Goal: Task Accomplishment & Management: Manage account settings

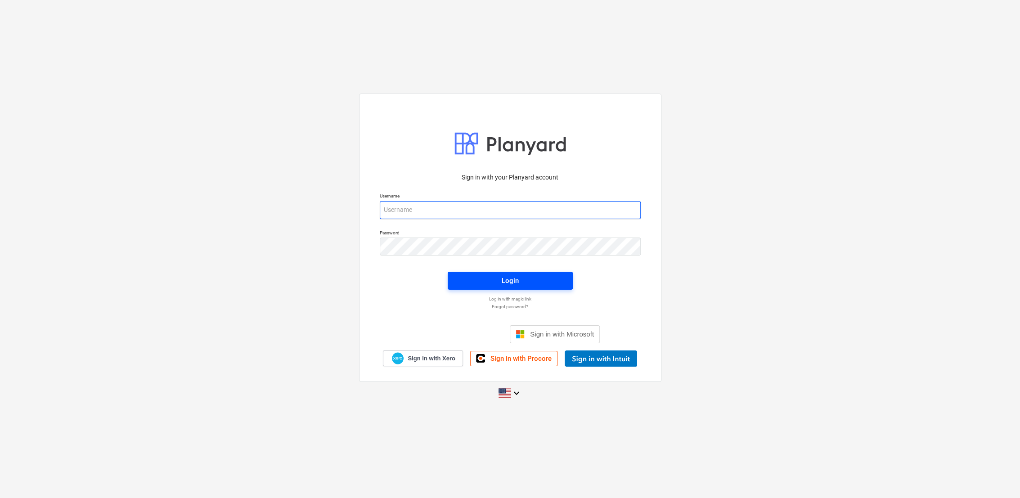
type input "[PERSON_NAME][EMAIL_ADDRESS][PERSON_NAME][DOMAIN_NAME]"
click at [505, 283] on div "Login" at bounding box center [509, 281] width 17 height 12
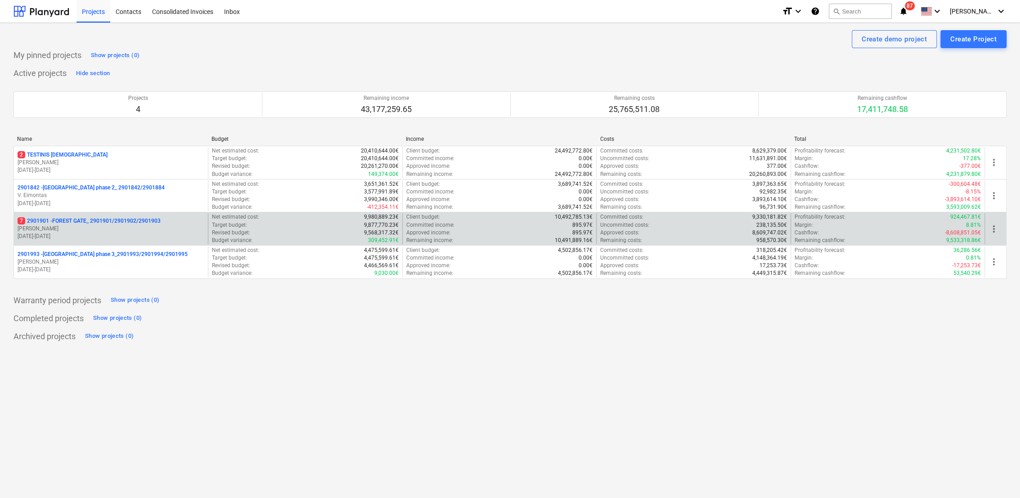
click at [71, 231] on p "[PERSON_NAME]" at bounding box center [111, 229] width 187 height 8
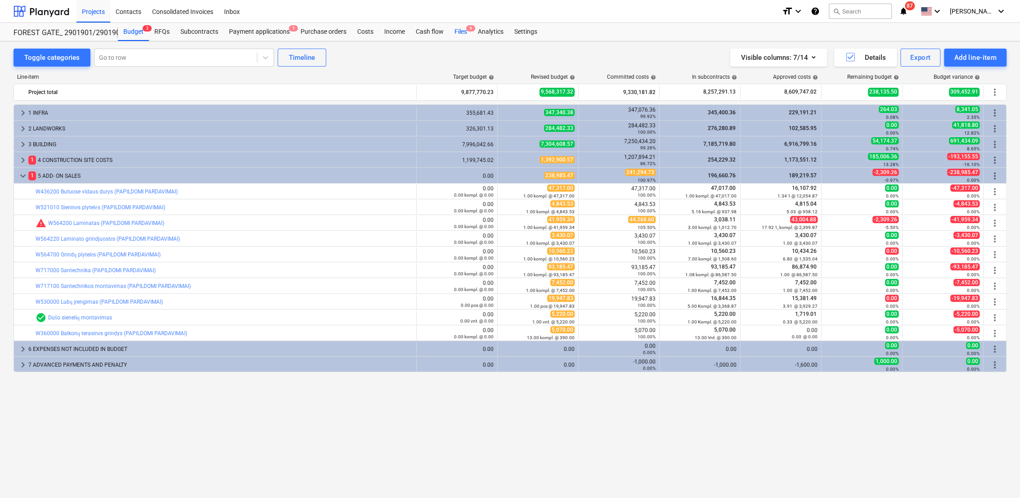
click at [457, 32] on div "Files 6" at bounding box center [460, 32] width 23 height 18
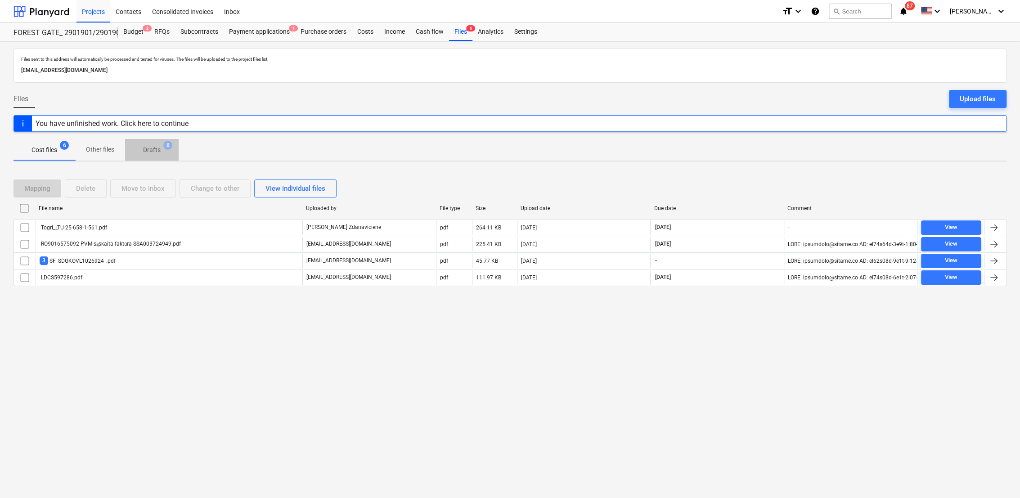
click at [140, 151] on span "Drafts 6" at bounding box center [152, 149] width 32 height 9
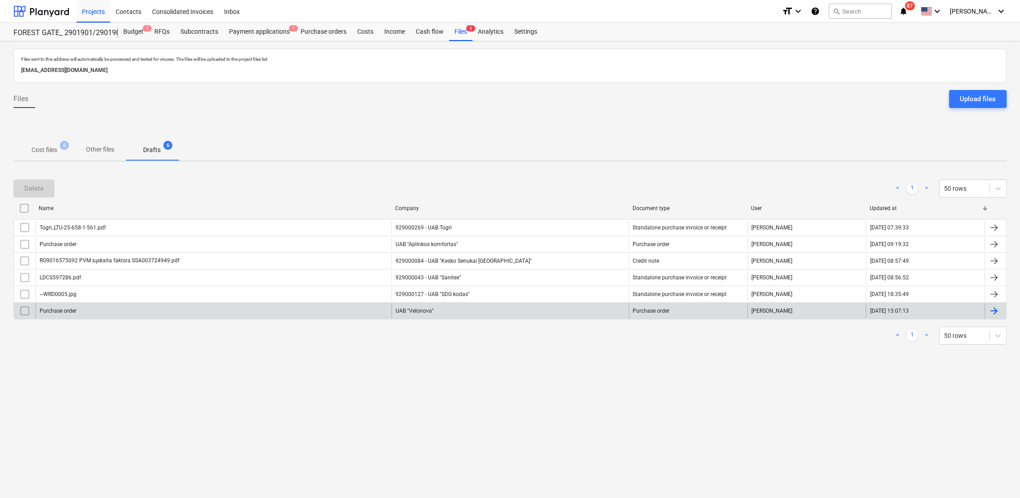
click at [997, 310] on div at bounding box center [993, 310] width 11 height 11
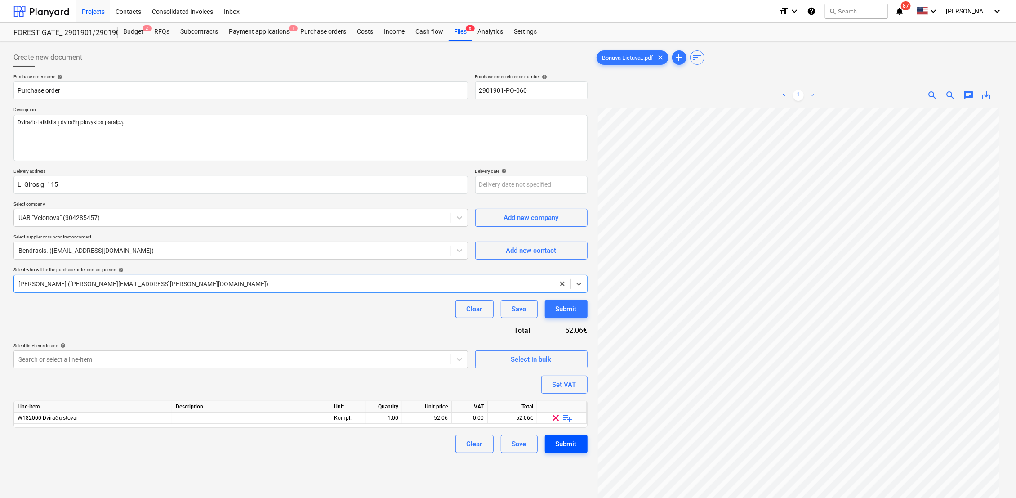
click at [572, 443] on div "Submit" at bounding box center [566, 444] width 21 height 12
type textarea "x"
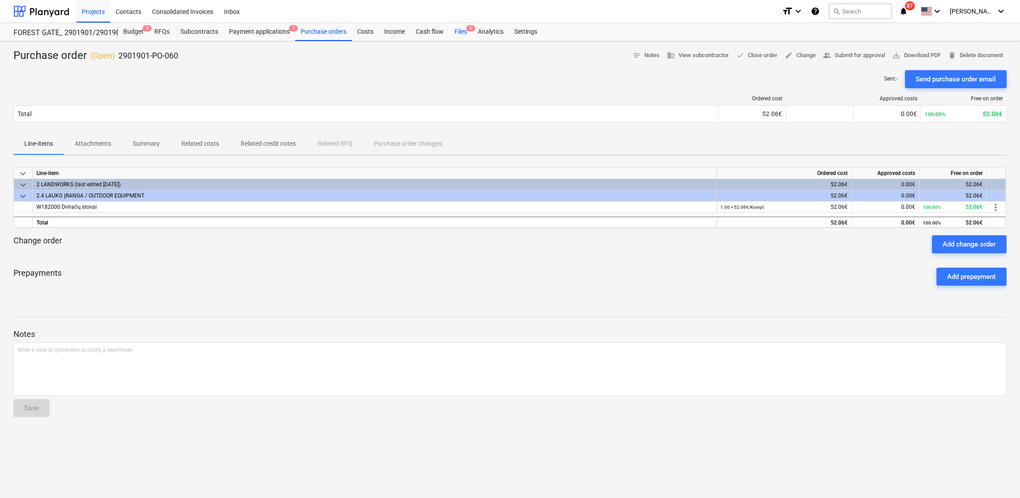
click at [461, 31] on div "Files 6" at bounding box center [460, 32] width 23 height 18
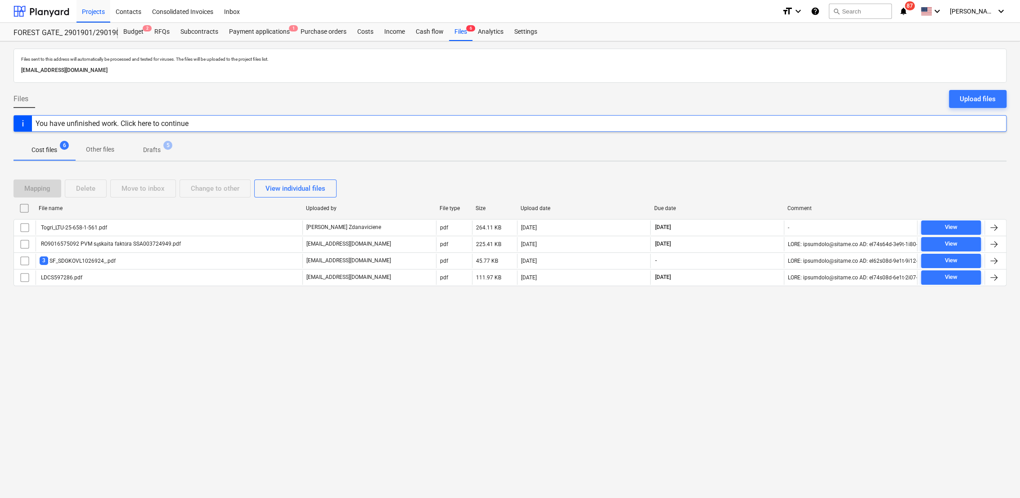
click at [149, 148] on p "Drafts" at bounding box center [152, 149] width 18 height 9
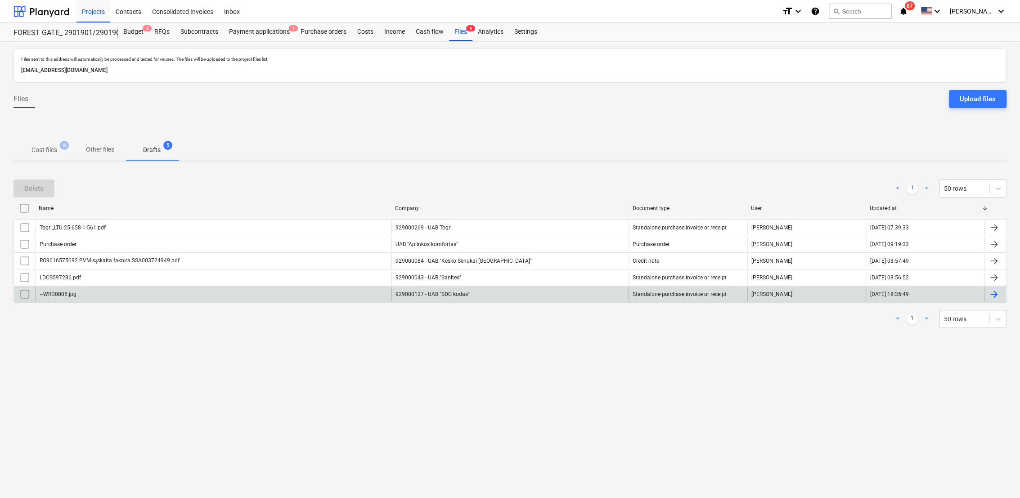
click at [997, 296] on div at bounding box center [993, 294] width 11 height 11
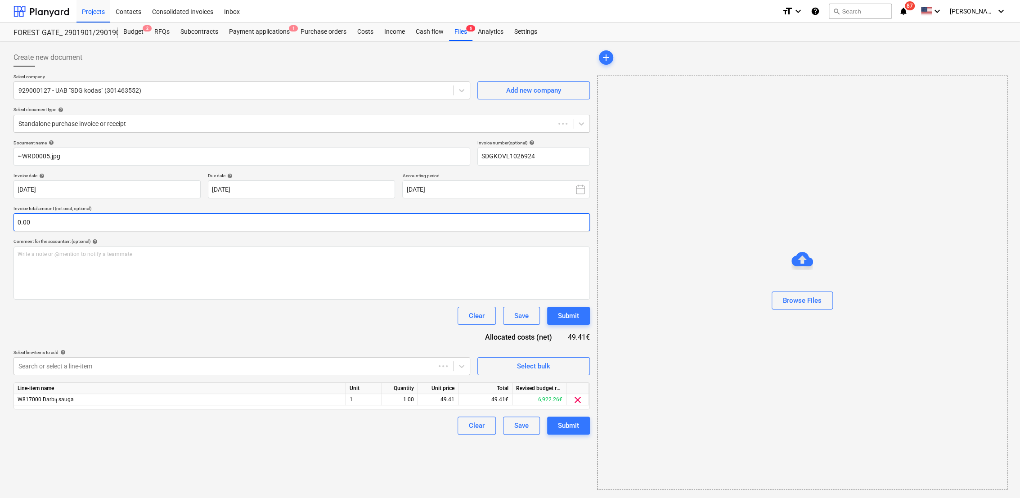
type input "SDGKOVL1026924"
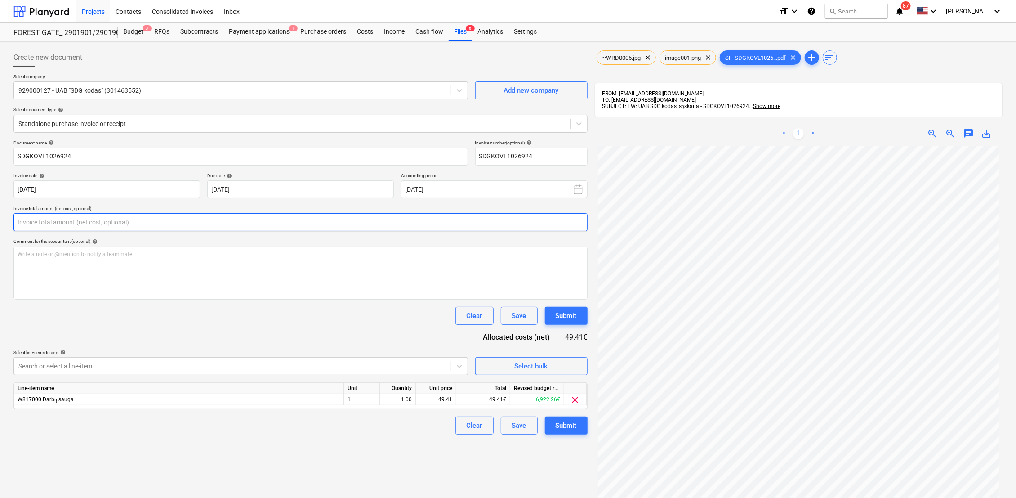
click at [106, 225] on input "text" at bounding box center [300, 222] width 574 height 18
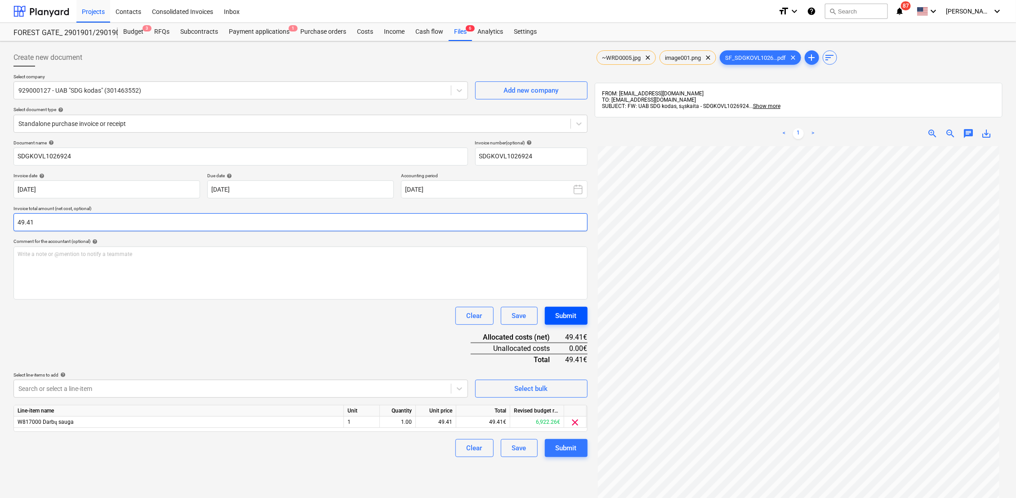
type input "49.41"
click at [583, 318] on button "Submit" at bounding box center [566, 316] width 43 height 18
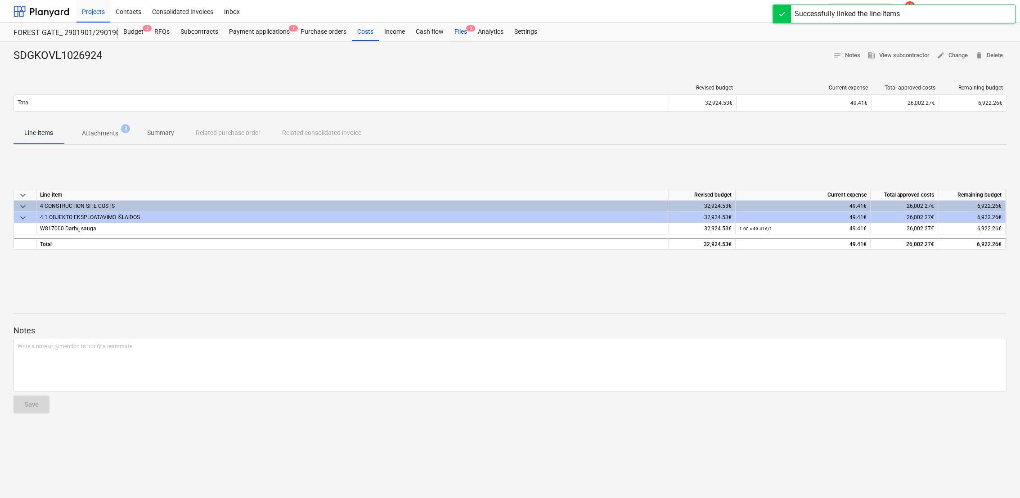
click at [463, 31] on div "Files 3" at bounding box center [460, 32] width 23 height 18
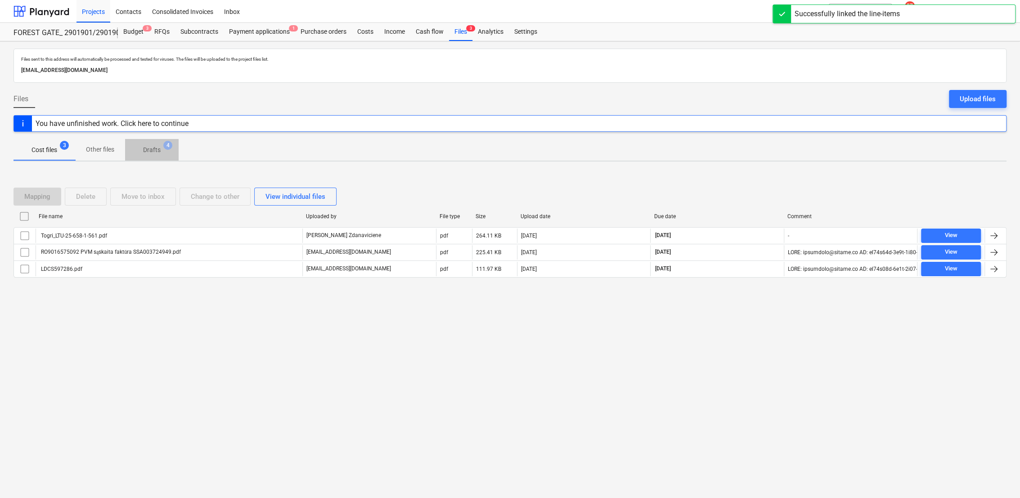
click at [159, 150] on p "Drafts" at bounding box center [152, 149] width 18 height 9
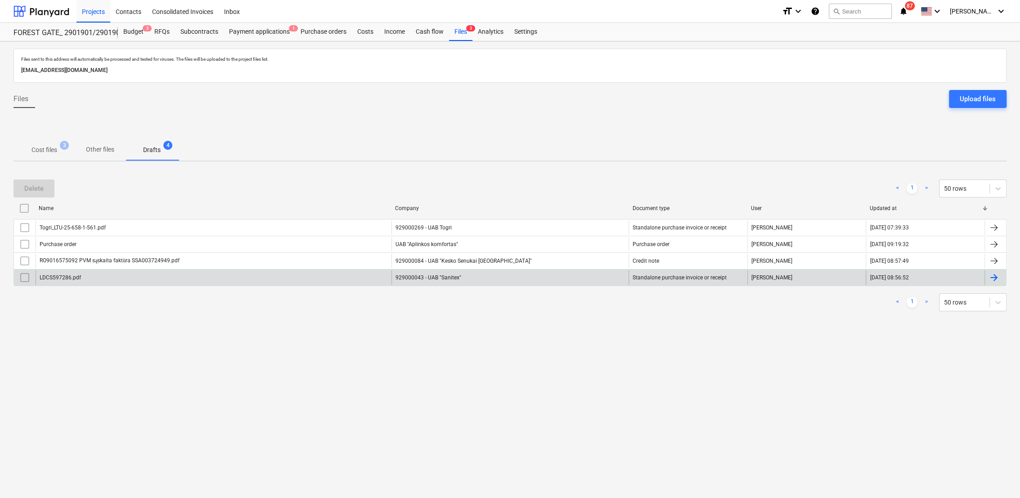
click at [989, 278] on div at bounding box center [993, 277] width 11 height 11
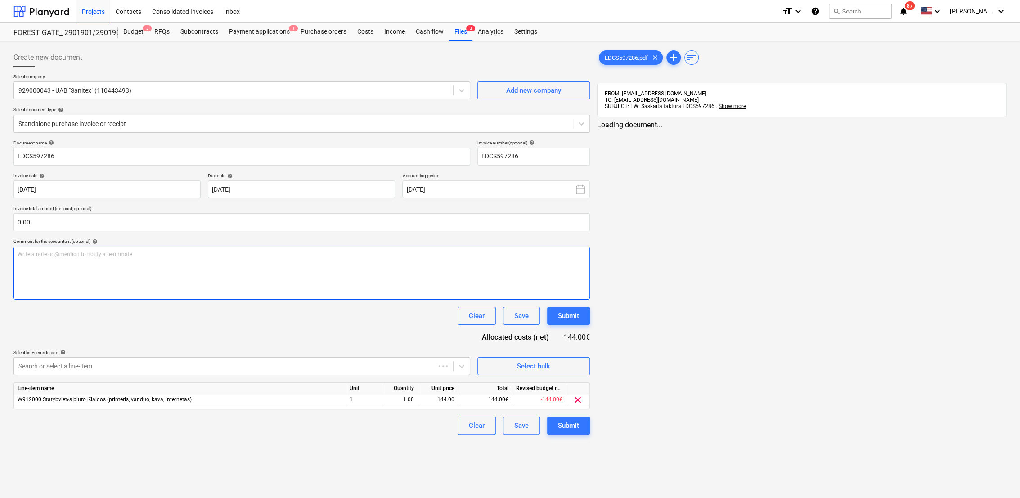
type input "LDCS597286"
click at [103, 226] on input "text" at bounding box center [300, 222] width 574 height 18
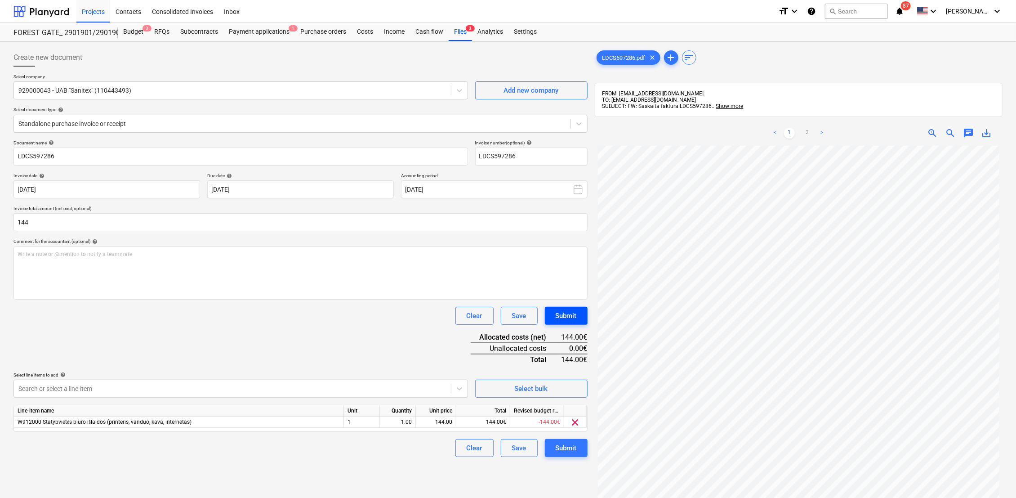
type input "144.00"
click at [565, 317] on div "Submit" at bounding box center [566, 316] width 21 height 12
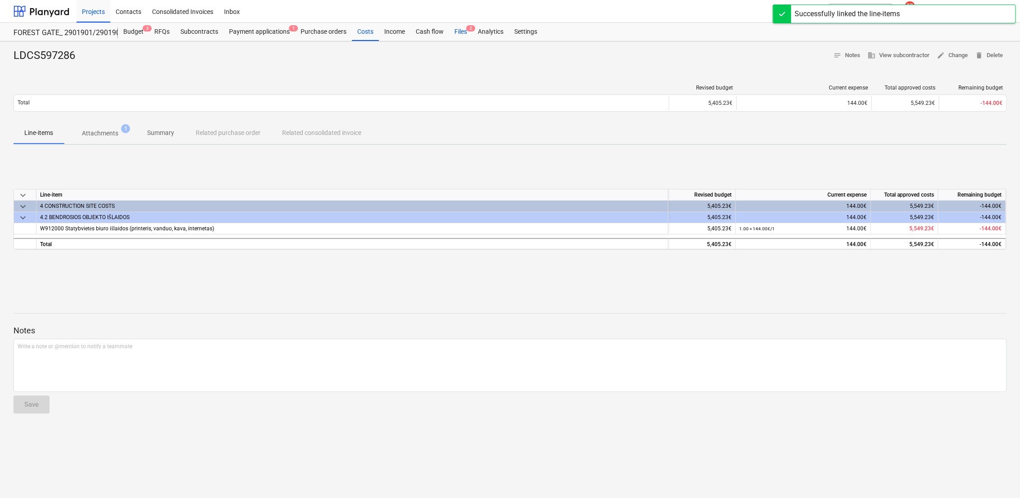
click at [466, 35] on div "Files 2" at bounding box center [460, 32] width 23 height 18
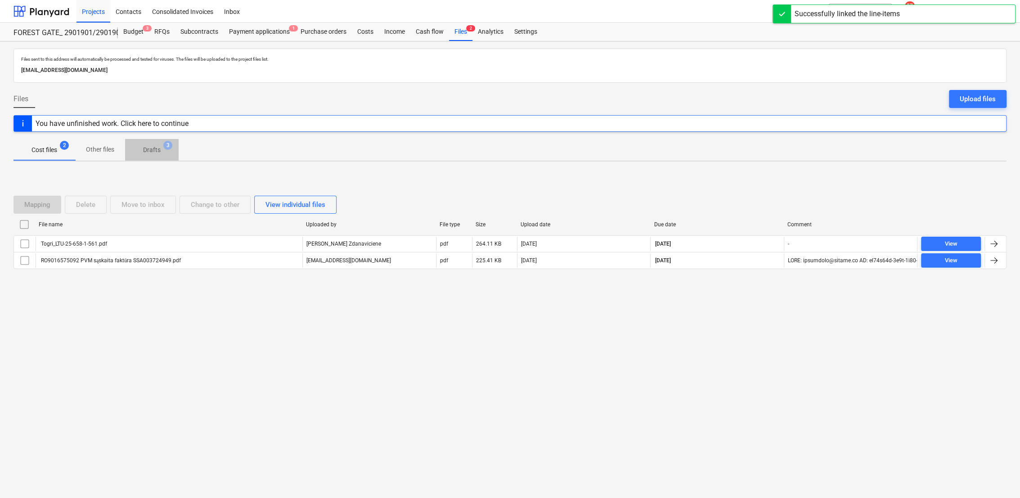
click at [156, 148] on p "Drafts" at bounding box center [152, 149] width 18 height 9
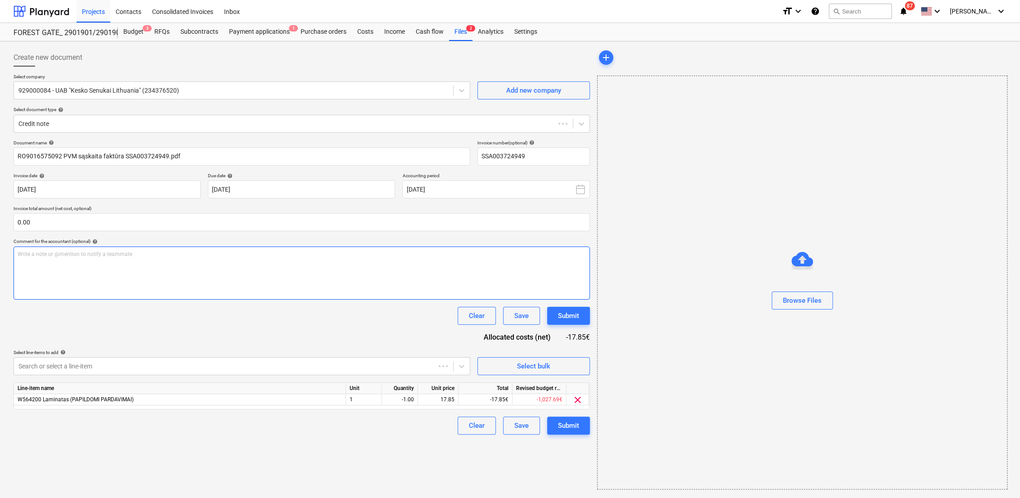
type input "SSA003724949"
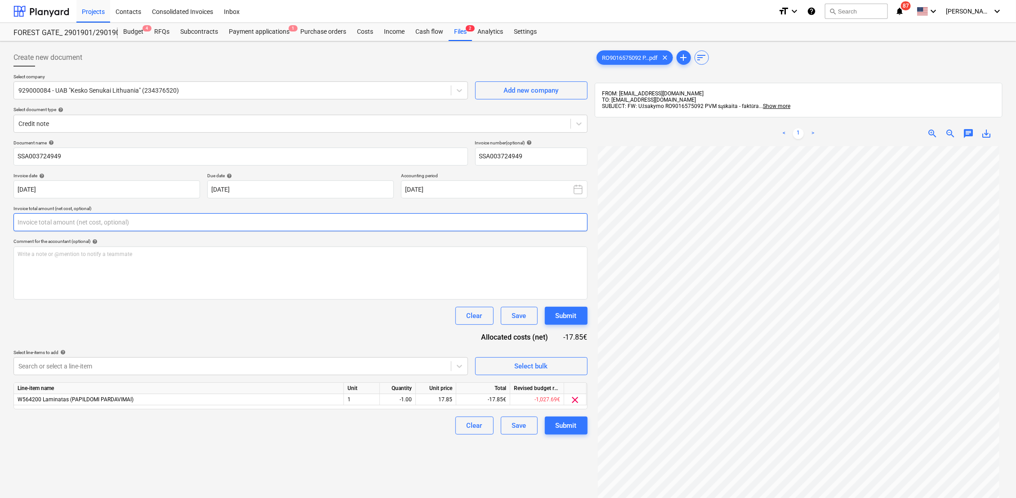
click at [141, 221] on input "text" at bounding box center [300, 222] width 574 height 18
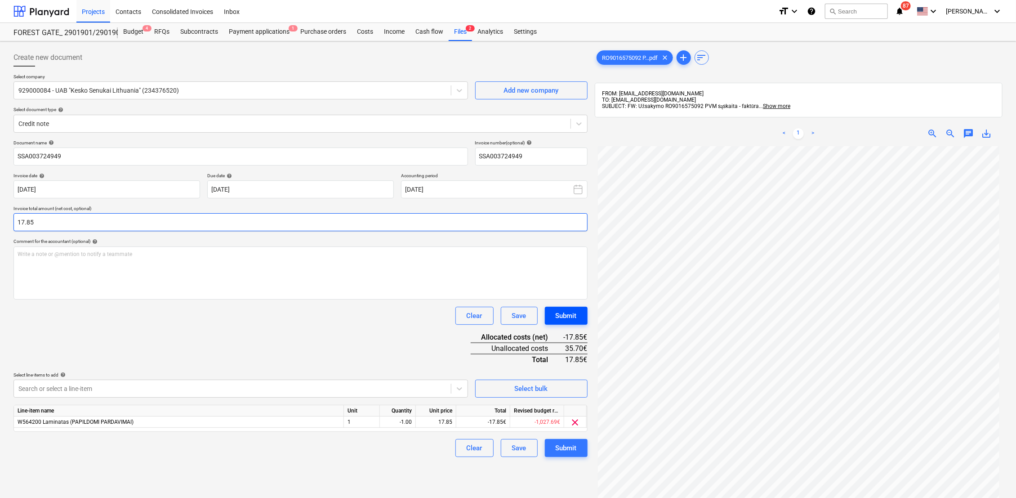
type input "17.85"
click at [568, 320] on div "Submit" at bounding box center [566, 316] width 21 height 12
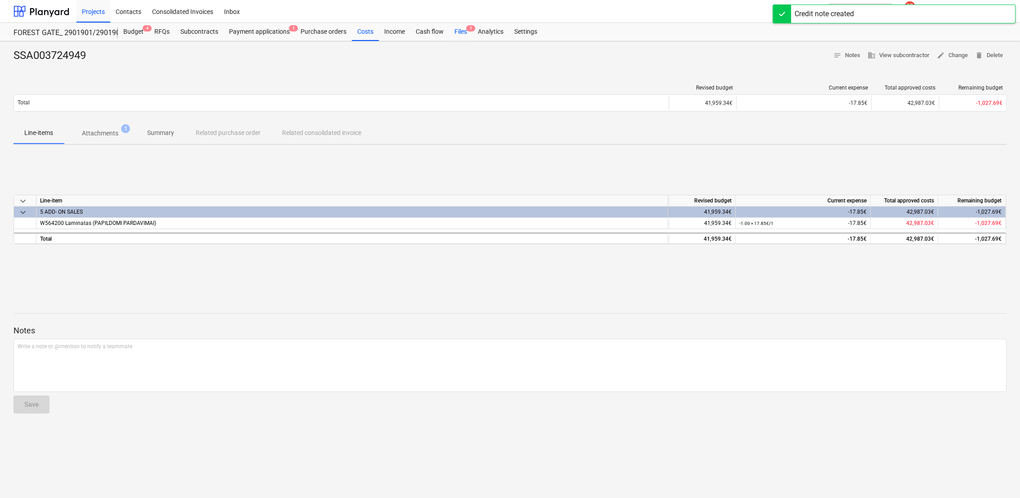
click at [462, 31] on div "Files 1" at bounding box center [460, 32] width 23 height 18
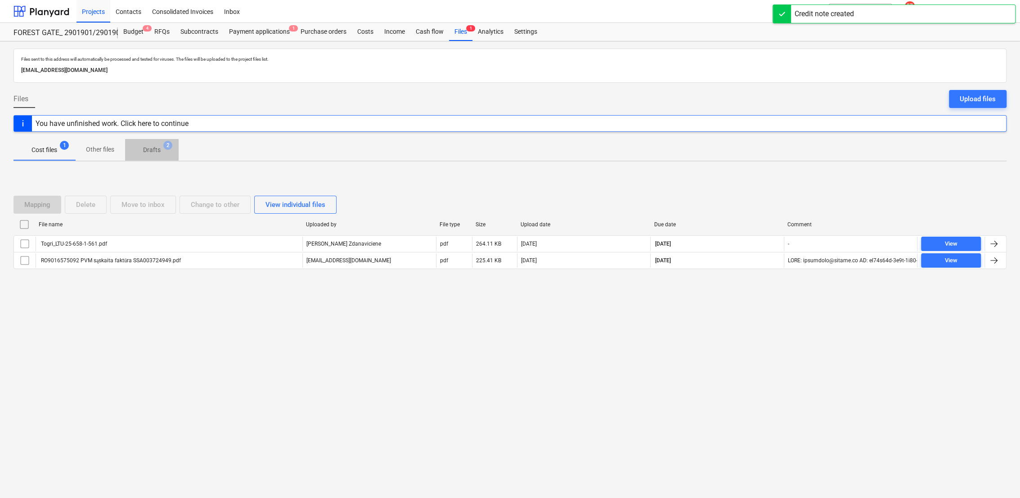
click at [154, 152] on p "Drafts" at bounding box center [152, 149] width 18 height 9
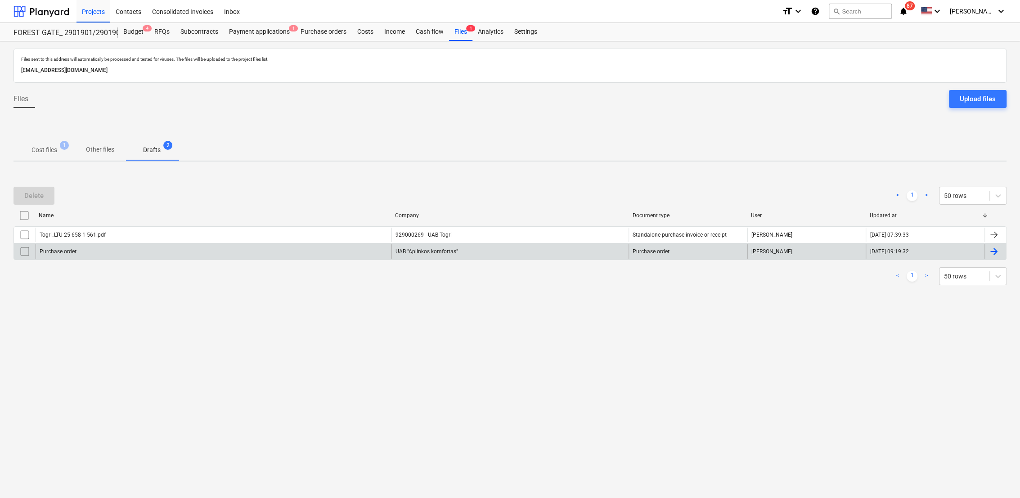
click at [997, 252] on div at bounding box center [993, 251] width 11 height 11
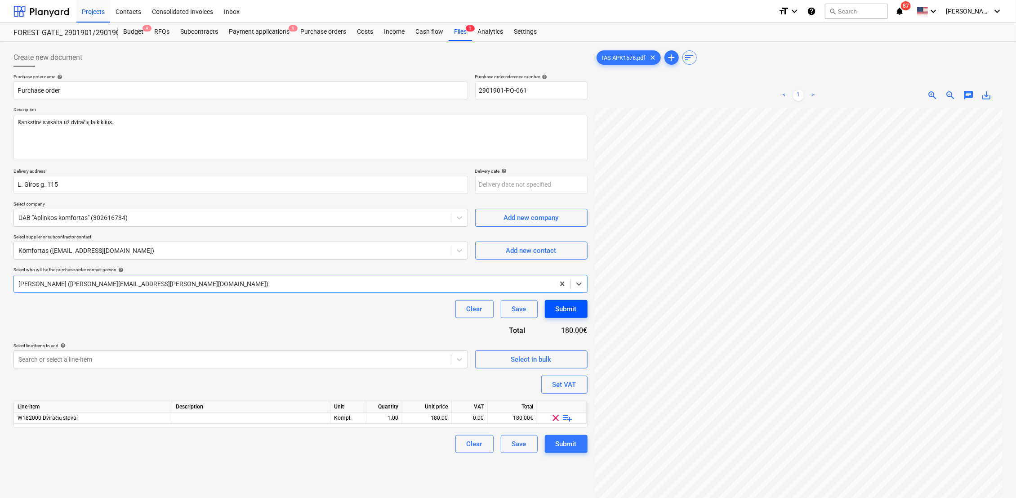
click at [571, 311] on div "Submit" at bounding box center [566, 309] width 21 height 12
type textarea "x"
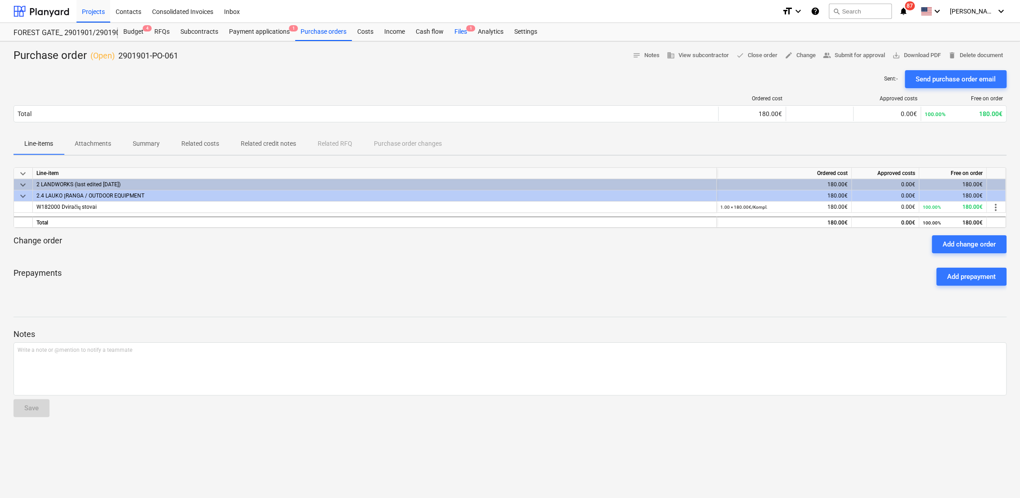
click at [459, 33] on div "Files 1" at bounding box center [460, 32] width 23 height 18
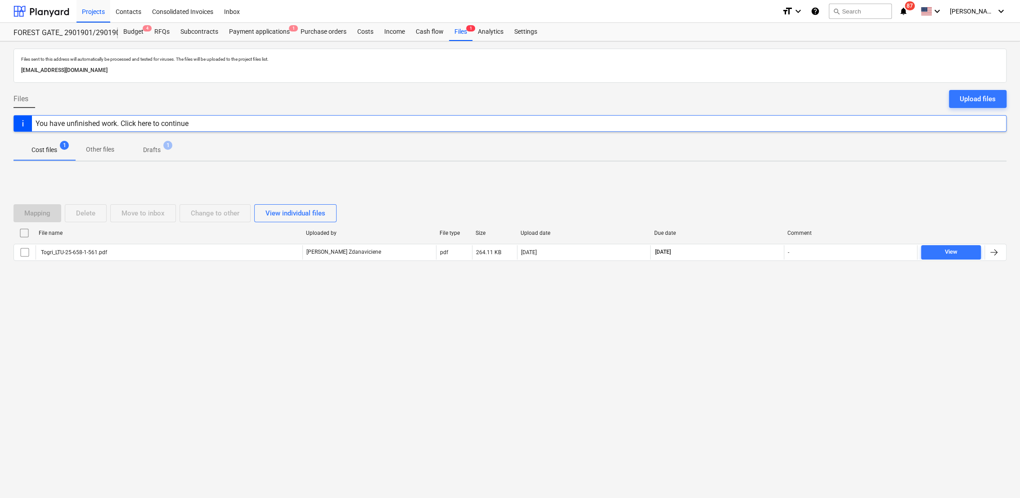
click at [153, 149] on p "Drafts" at bounding box center [152, 149] width 18 height 9
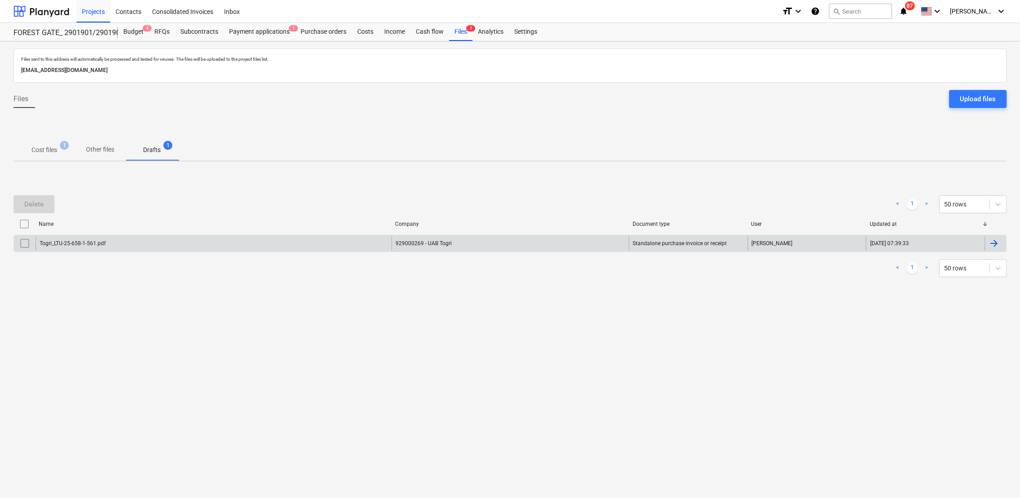
click at [998, 241] on div at bounding box center [993, 243] width 11 height 11
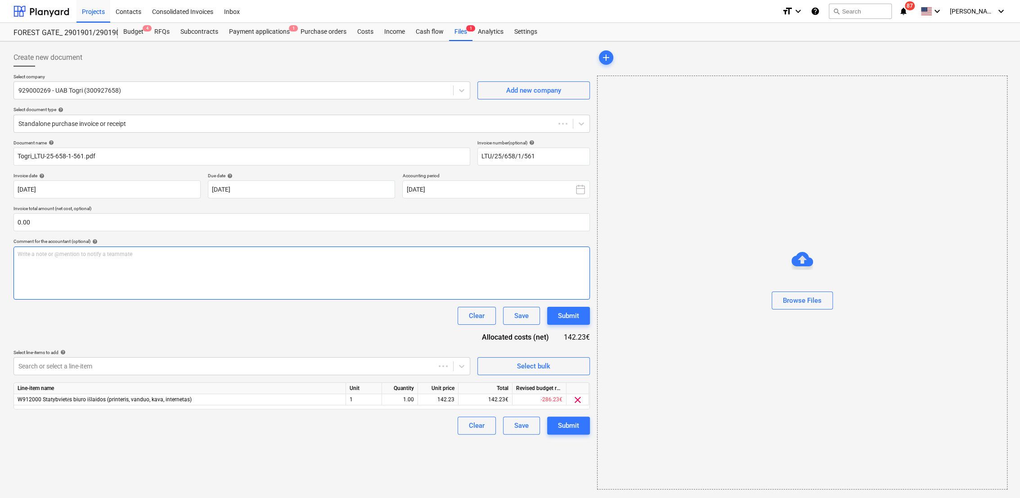
type input "LTU/25/658/1/561"
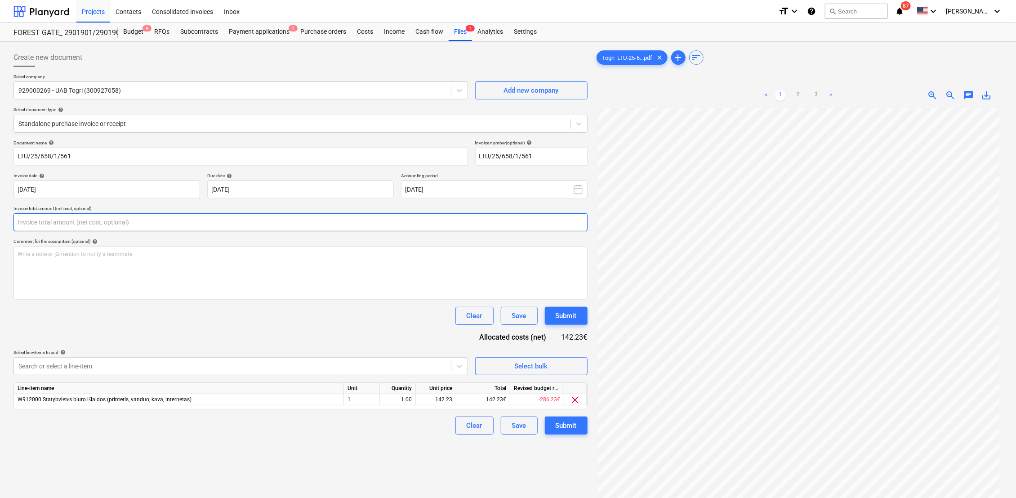
click at [130, 224] on input "text" at bounding box center [300, 222] width 574 height 18
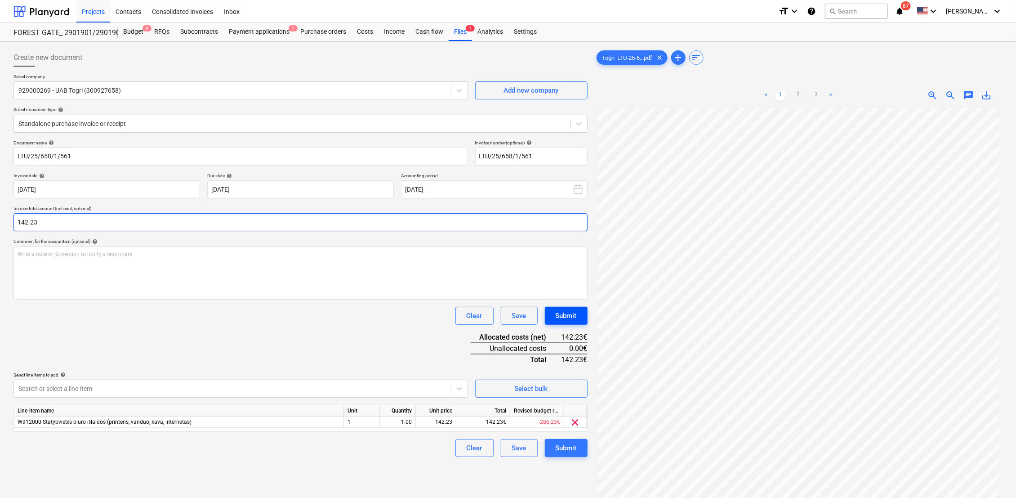
type input "142.23"
click at [573, 314] on div "Submit" at bounding box center [566, 316] width 21 height 12
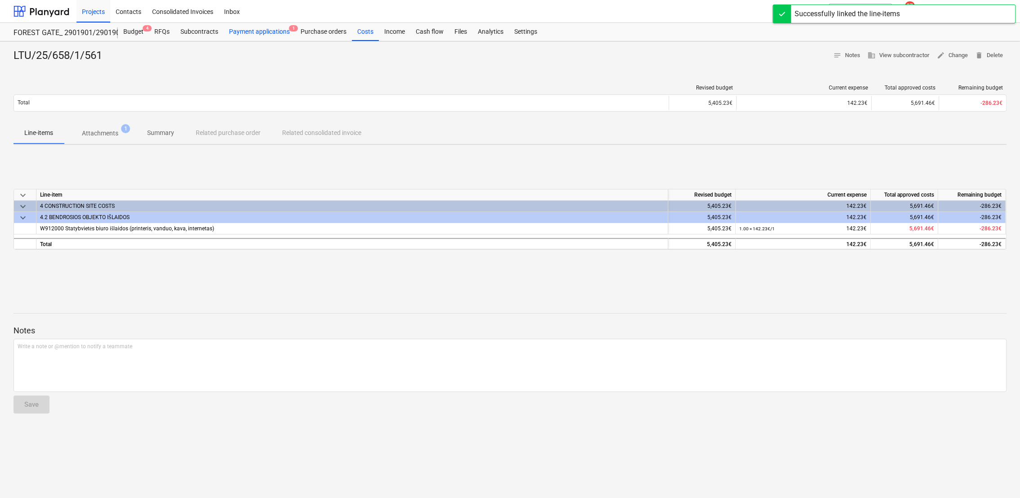
click at [253, 32] on div "Payment applications 1" at bounding box center [260, 32] width 72 height 18
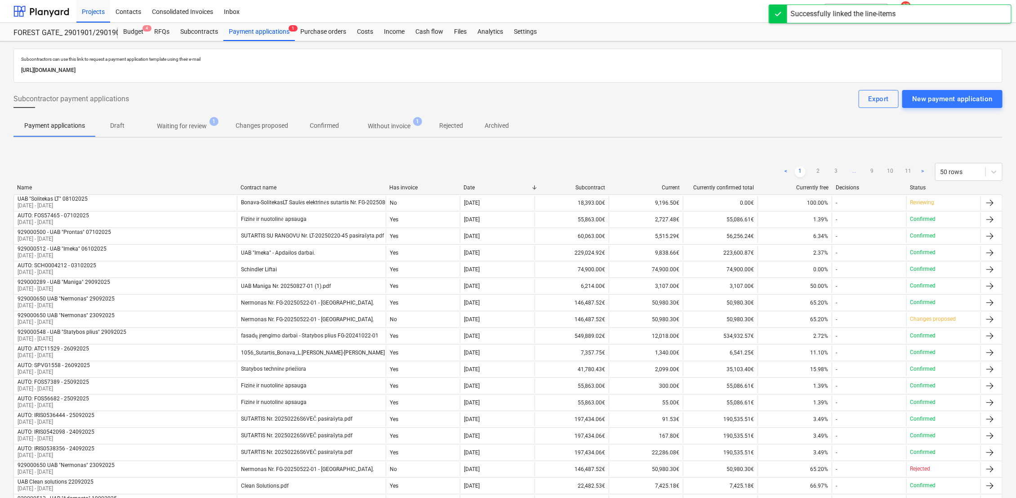
click at [176, 126] on p "Waiting for review" at bounding box center [182, 125] width 50 height 9
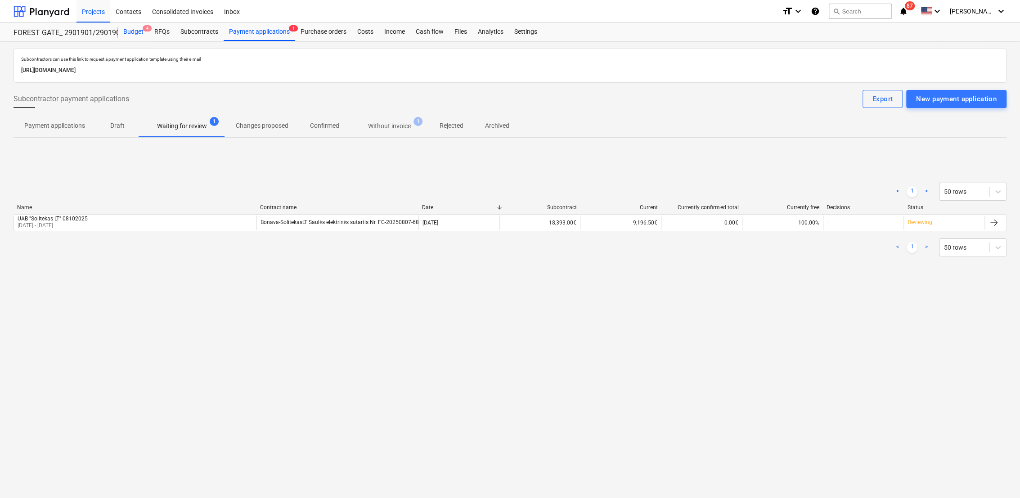
click at [137, 30] on div "Budget 4" at bounding box center [133, 32] width 31 height 18
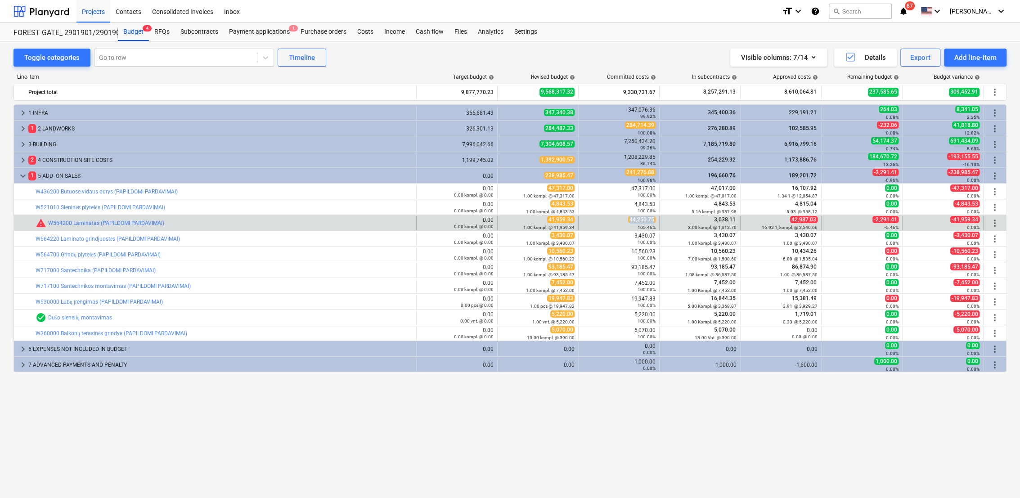
drag, startPoint x: 630, startPoint y: 218, endPoint x: 653, endPoint y: 218, distance: 23.8
click at [653, 218] on span "44,250.75" at bounding box center [641, 219] width 27 height 7
click at [504, 223] on span "edit" at bounding box center [506, 222] width 7 height 7
type textarea "x"
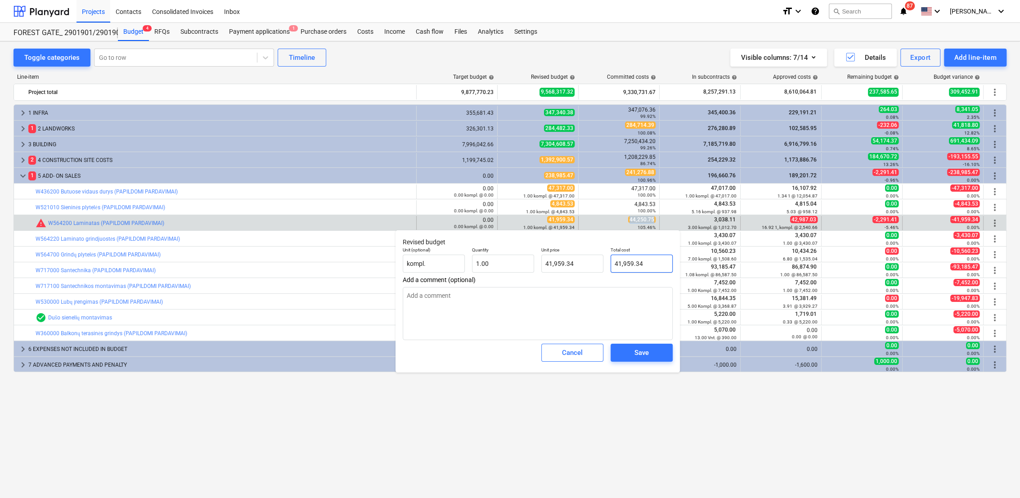
type input "41959.34"
drag, startPoint x: 649, startPoint y: 260, endPoint x: 607, endPoint y: 259, distance: 41.8
click at [607, 259] on div "Total cost 41959.34" at bounding box center [641, 259] width 69 height 33
paste input "4,250.75"
type textarea "x"
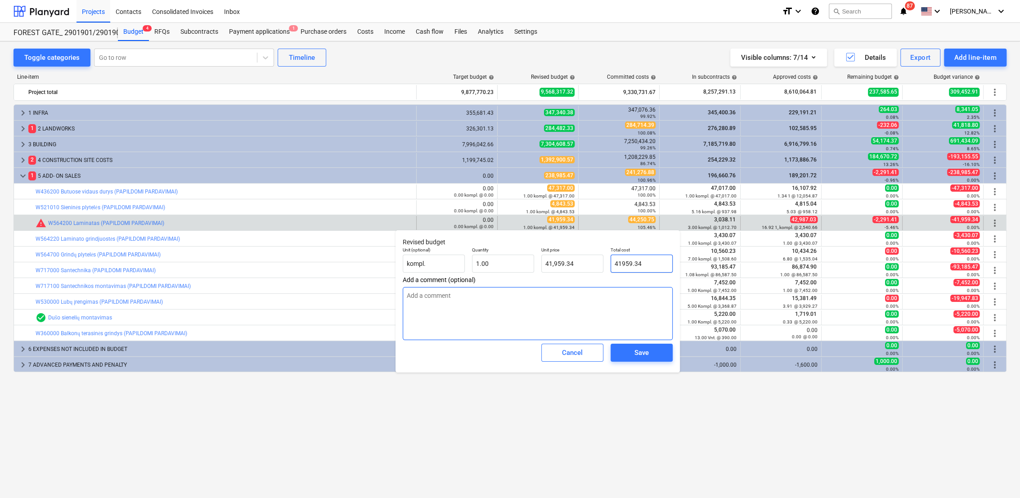
type input "44,250.75"
click at [633, 352] on span "Save" at bounding box center [641, 353] width 40 height 12
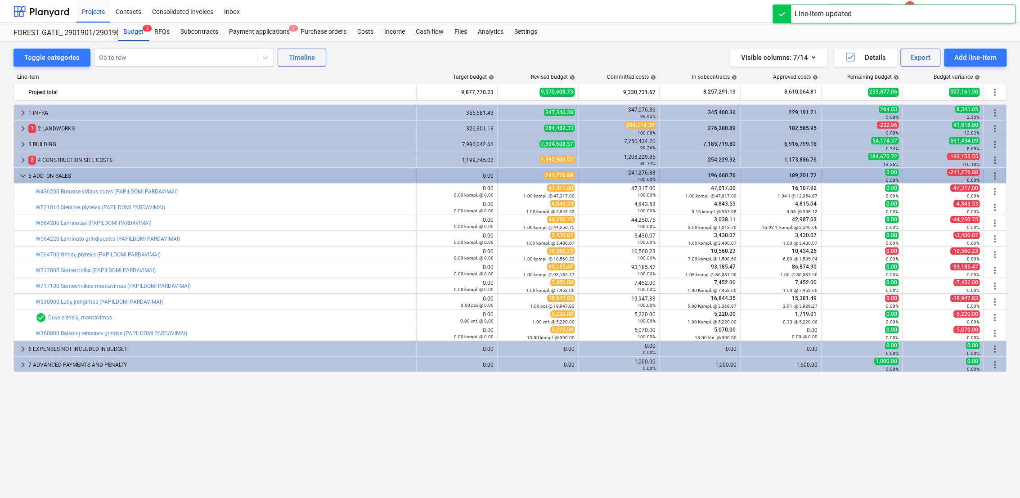
click at [24, 174] on span "keyboard_arrow_down" at bounding box center [23, 175] width 11 height 11
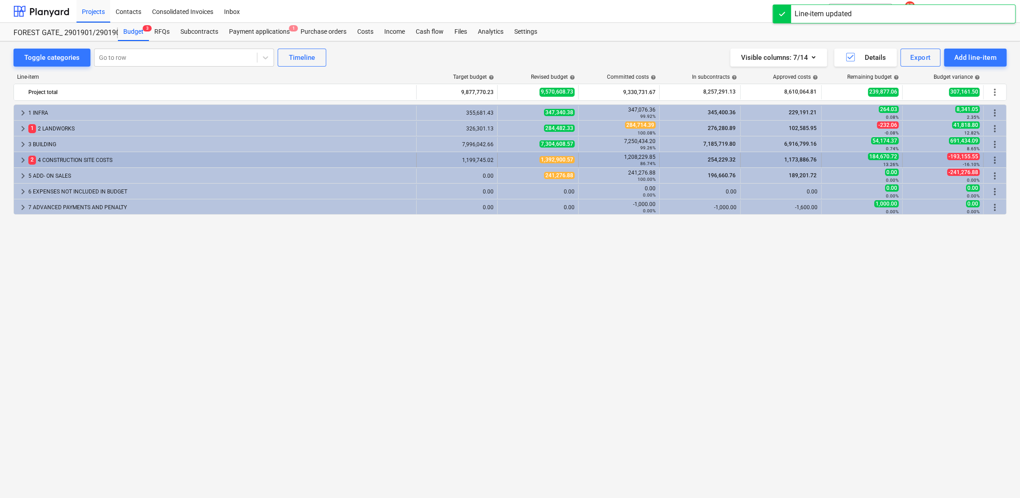
click at [21, 162] on span "keyboard_arrow_right" at bounding box center [23, 160] width 11 height 11
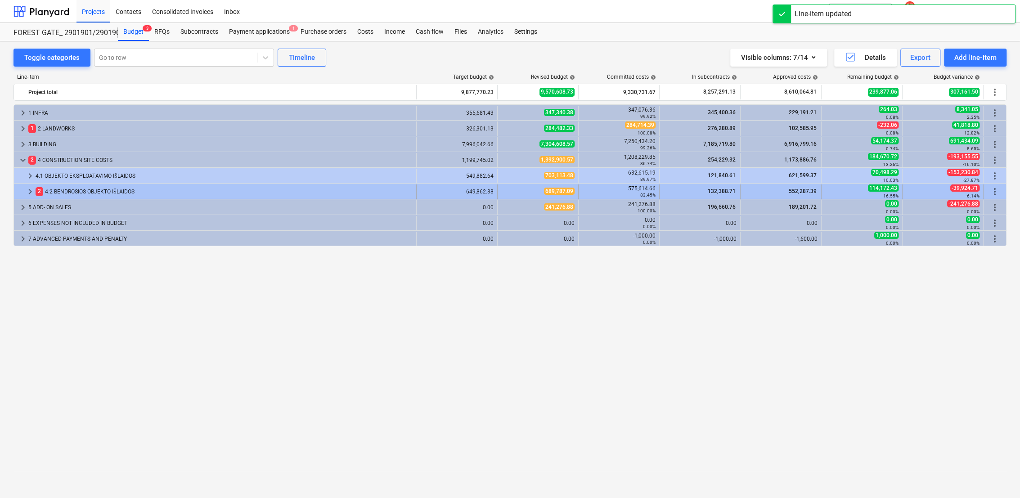
click at [29, 190] on span "keyboard_arrow_right" at bounding box center [30, 191] width 11 height 11
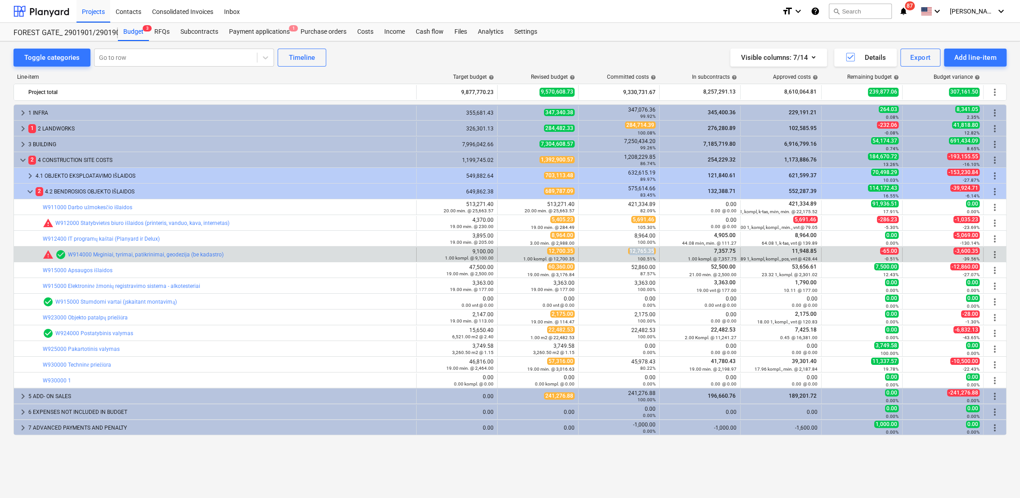
drag, startPoint x: 630, startPoint y: 251, endPoint x: 653, endPoint y: 251, distance: 23.8
click at [653, 251] on span "12,765.35" at bounding box center [641, 250] width 27 height 7
copy span "12,765.35"
click at [505, 254] on span "edit" at bounding box center [506, 254] width 7 height 7
type textarea "x"
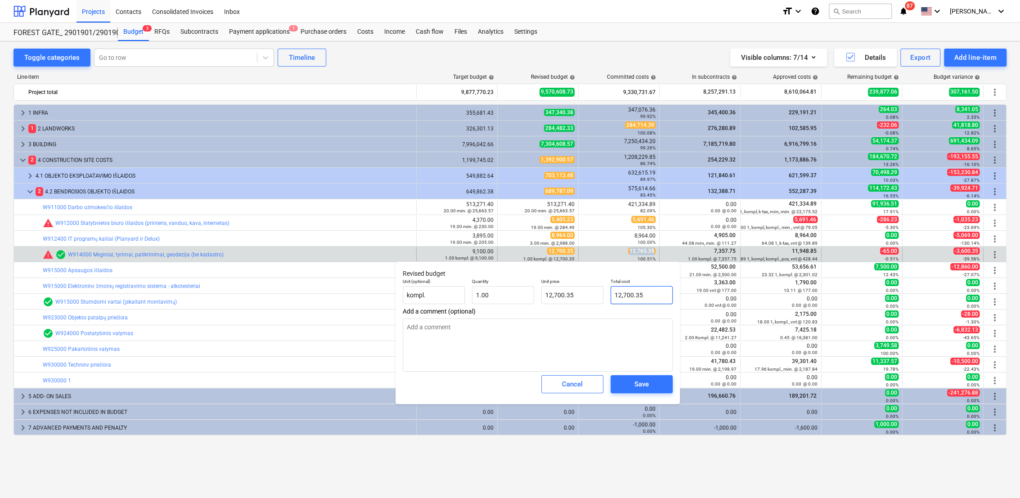
type input "12700.35"
drag, startPoint x: 644, startPoint y: 297, endPoint x: 619, endPoint y: 292, distance: 25.7
click at [614, 293] on input "12700.35" at bounding box center [641, 295] width 62 height 18
paste input ",765"
type textarea "x"
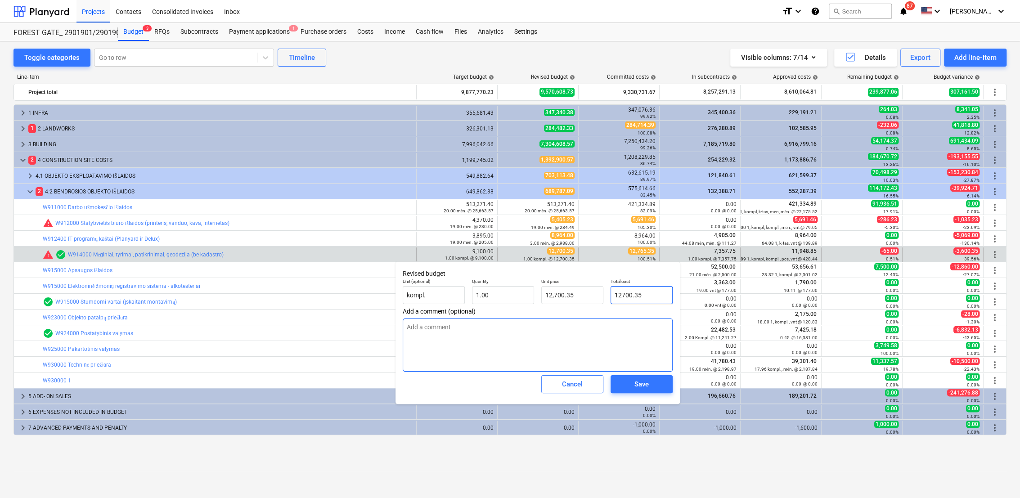
type input "12,765.35"
click at [648, 381] on div "Save" at bounding box center [641, 384] width 14 height 12
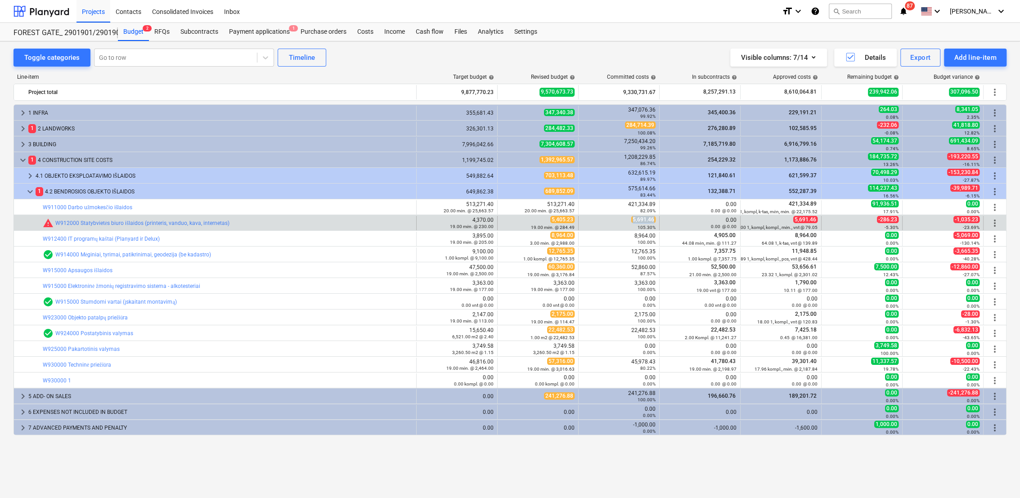
drag, startPoint x: 633, startPoint y: 219, endPoint x: 654, endPoint y: 219, distance: 21.1
click at [654, 219] on span "5,691.46" at bounding box center [643, 219] width 24 height 7
copy span "5,691.46"
click at [508, 222] on span "edit" at bounding box center [506, 222] width 7 height 7
type textarea "x"
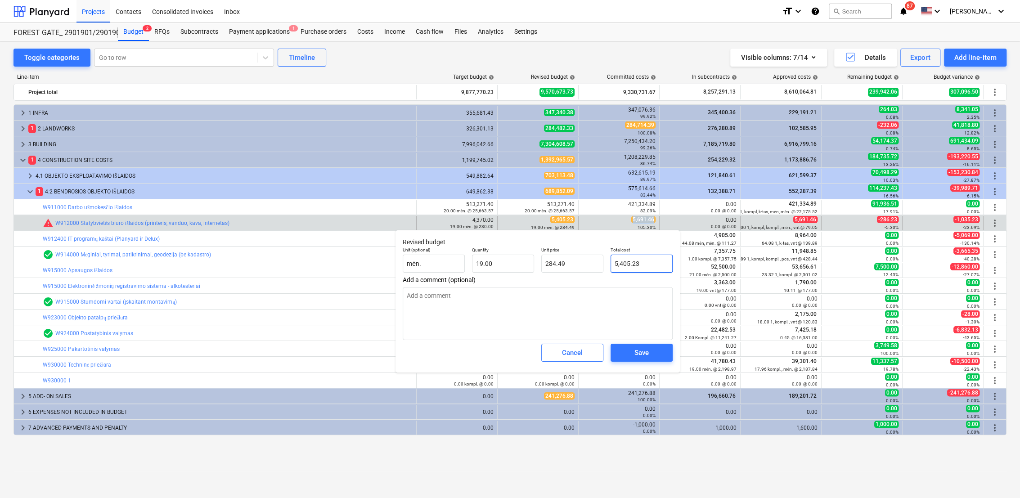
type input "5405.23"
drag, startPoint x: 623, startPoint y: 266, endPoint x: 611, endPoint y: 262, distance: 12.8
click at [610, 263] on input "5405.23" at bounding box center [641, 264] width 62 height 18
paste input ",691.46"
type textarea "x"
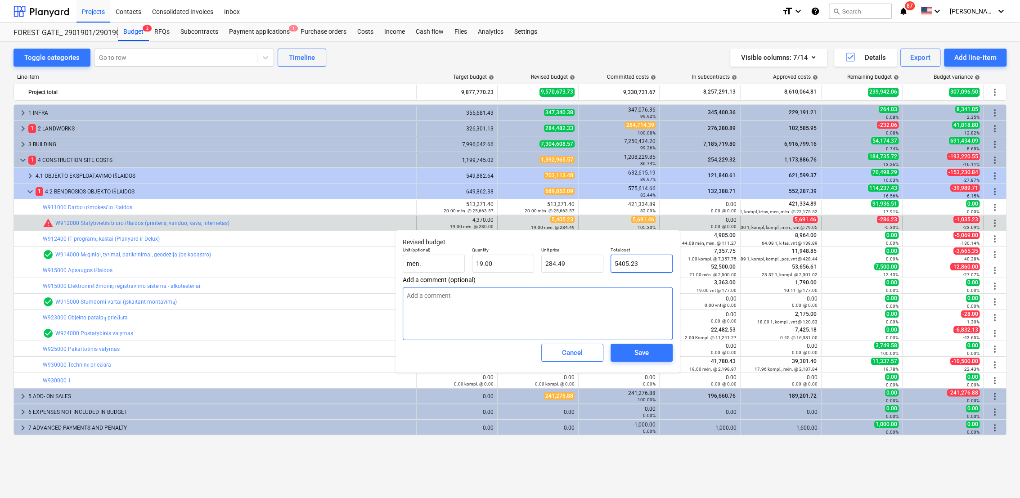
type input "5,691.46"
type input "299.55"
type input "5,691.46"
click at [654, 356] on span "Save" at bounding box center [641, 353] width 40 height 12
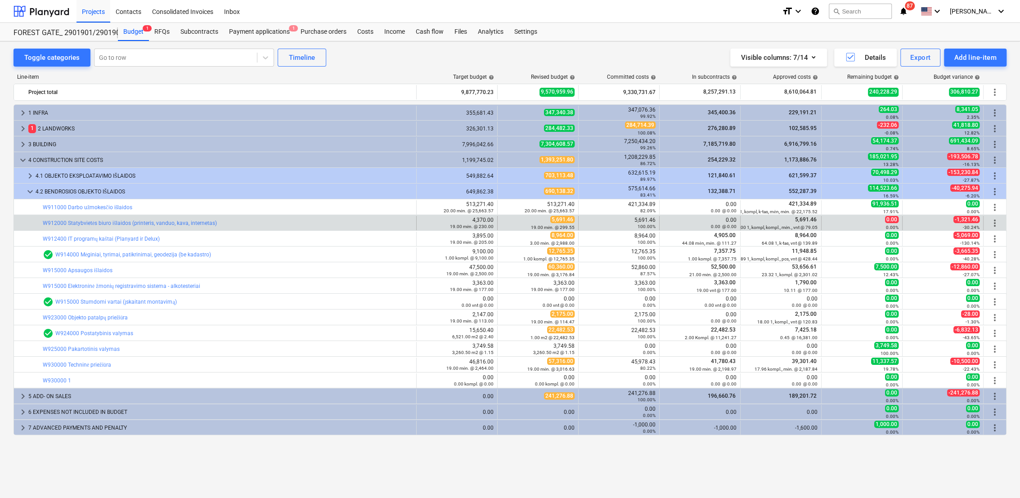
click at [475, 221] on div "4,370.00 19.00 mėn. @ 230.00" at bounding box center [456, 223] width 73 height 13
click at [192, 226] on link "W912000 Statybvietės biuro išlaidos (printeris, vanduo, kava, internetas)" at bounding box center [130, 223] width 174 height 6
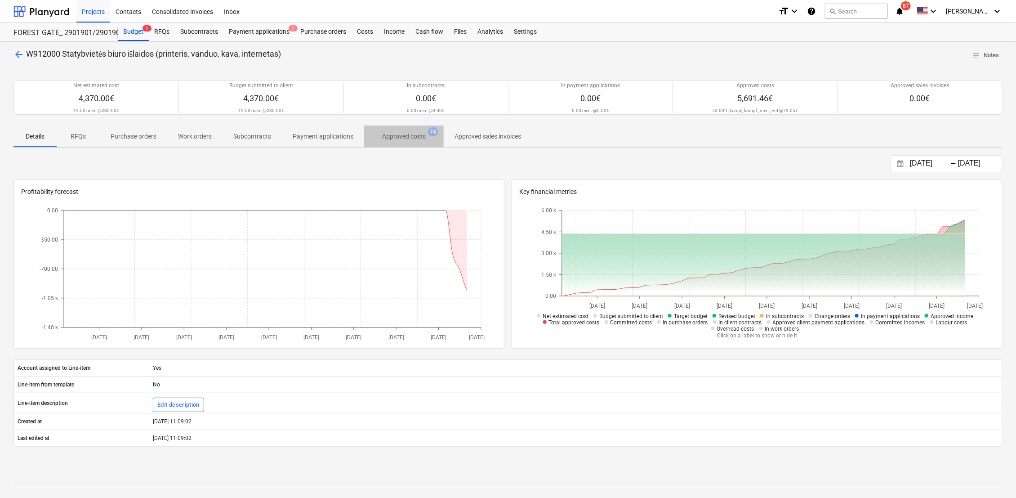
click at [404, 135] on p "Approved costs" at bounding box center [404, 136] width 44 height 9
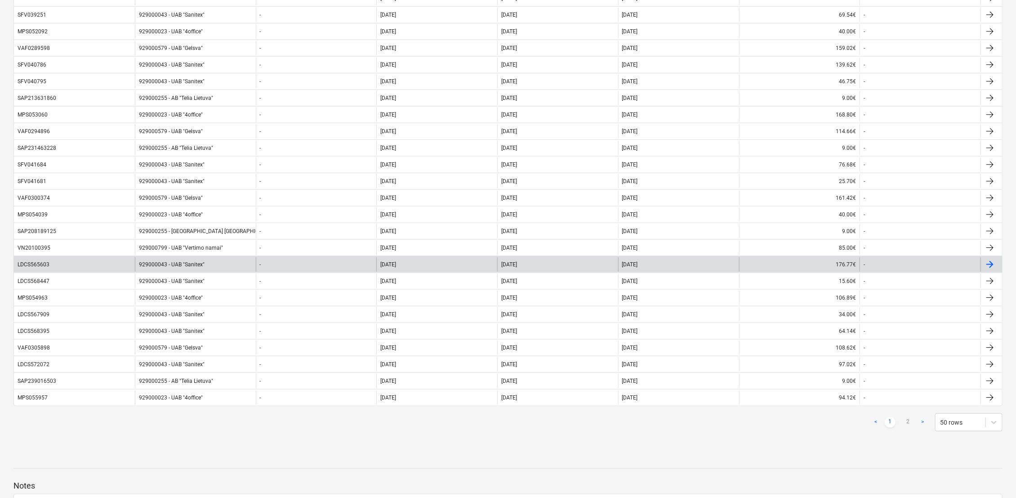
scroll to position [699, 0]
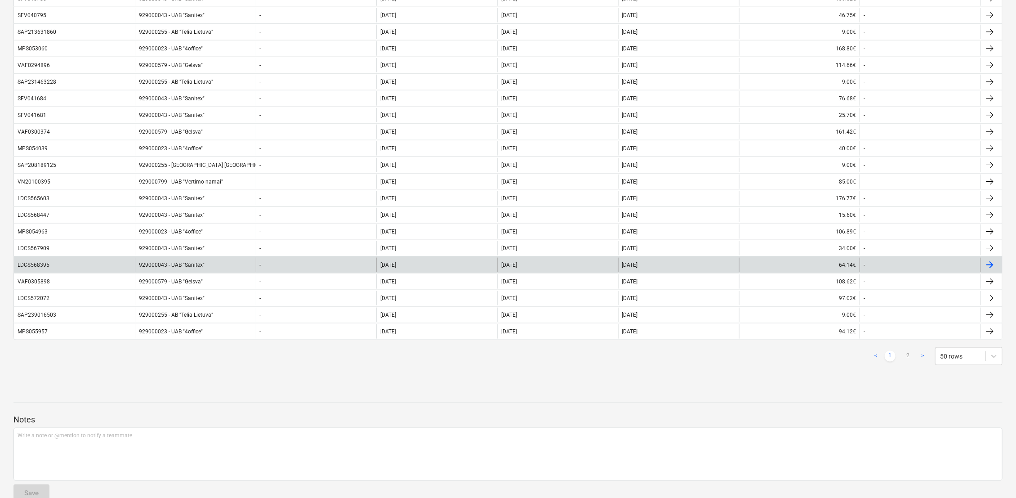
click at [167, 262] on div "929000043 - UAB "Sanitex"" at bounding box center [195, 265] width 121 height 14
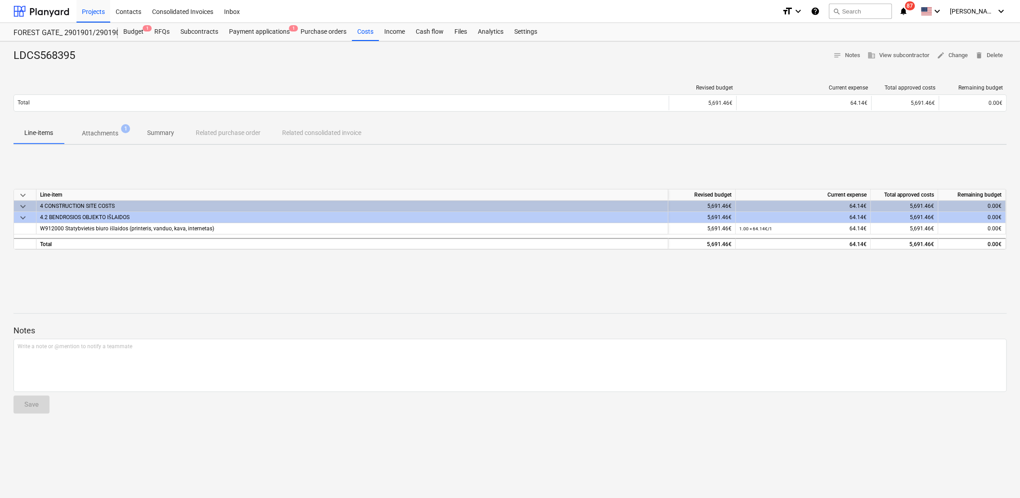
click at [98, 134] on p "Attachments" at bounding box center [100, 133] width 36 height 9
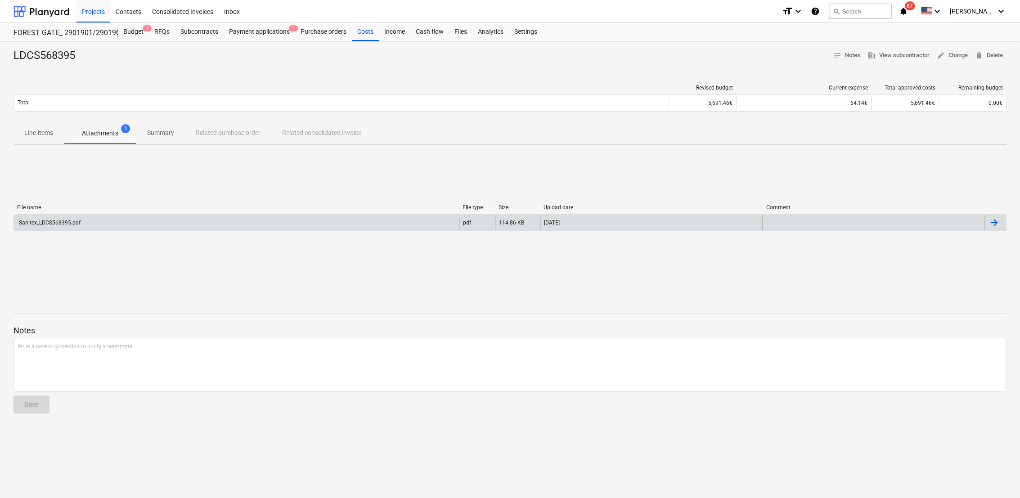
click at [136, 223] on div "Sanitex_LDCS568395.pdf" at bounding box center [236, 222] width 445 height 14
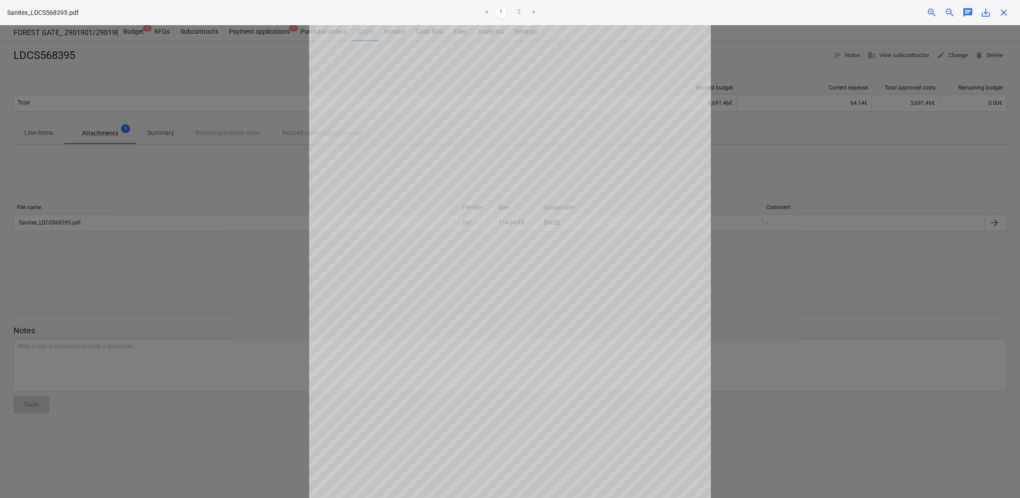
click at [219, 164] on div at bounding box center [510, 261] width 1020 height 473
click at [517, 14] on link "2" at bounding box center [519, 12] width 11 height 11
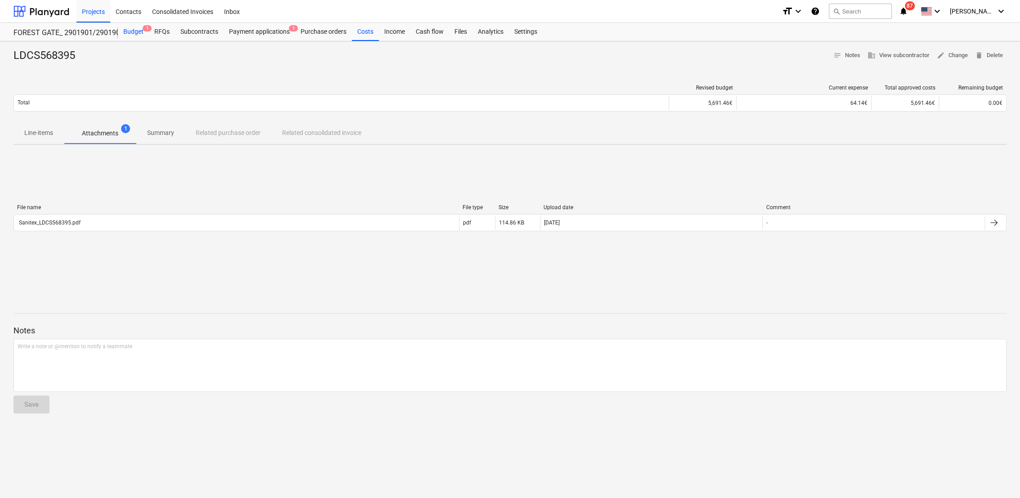
click at [138, 30] on div "Budget 1" at bounding box center [133, 32] width 31 height 18
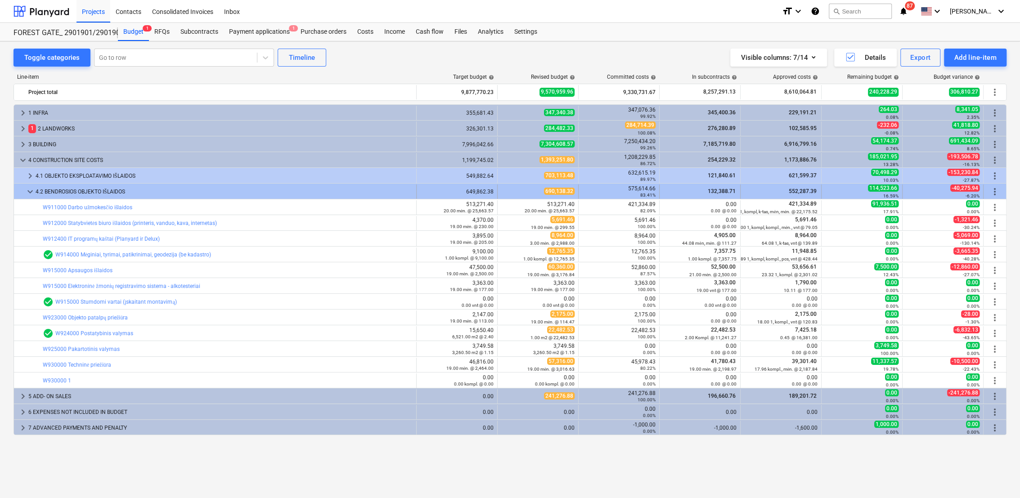
click at [29, 185] on div "keyboard_arrow_down" at bounding box center [30, 191] width 11 height 14
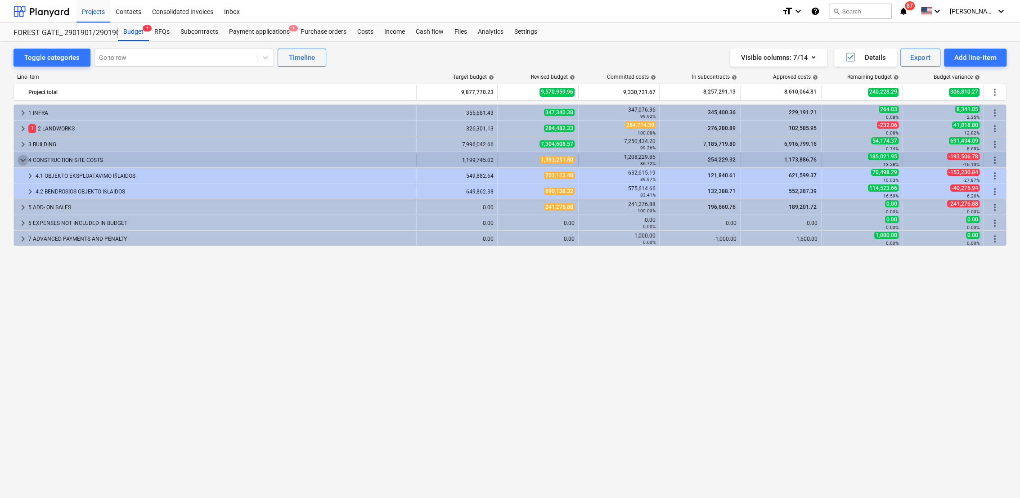
click at [23, 160] on span "keyboard_arrow_down" at bounding box center [23, 160] width 11 height 11
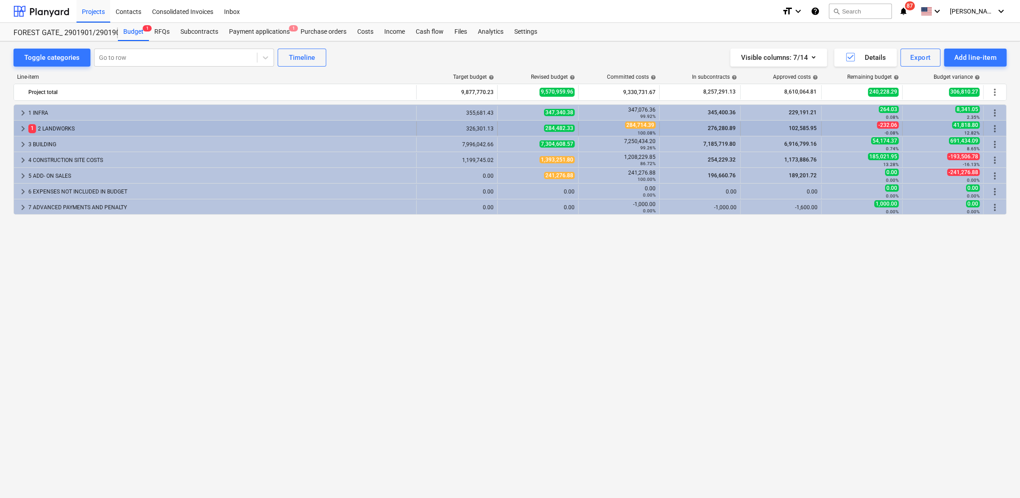
click at [20, 125] on span "keyboard_arrow_right" at bounding box center [23, 128] width 11 height 11
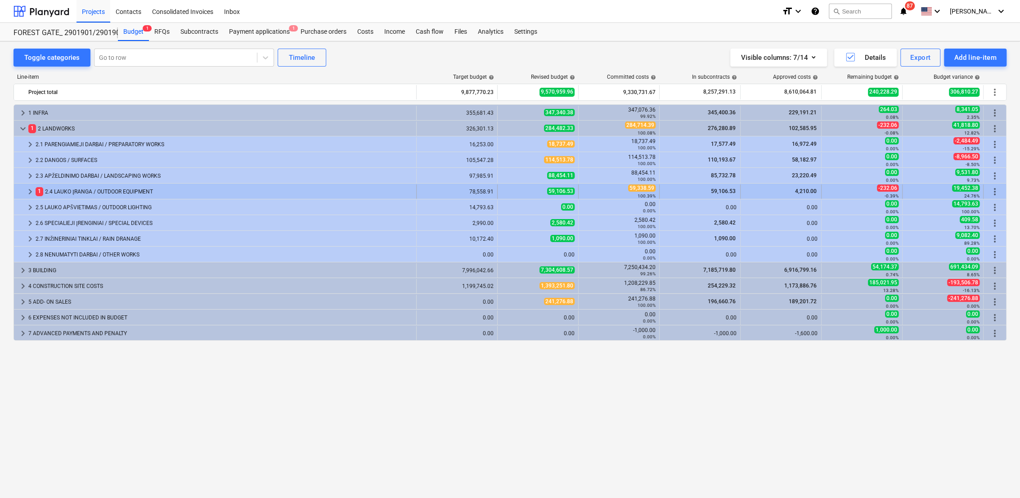
click at [29, 191] on span "keyboard_arrow_right" at bounding box center [30, 191] width 11 height 11
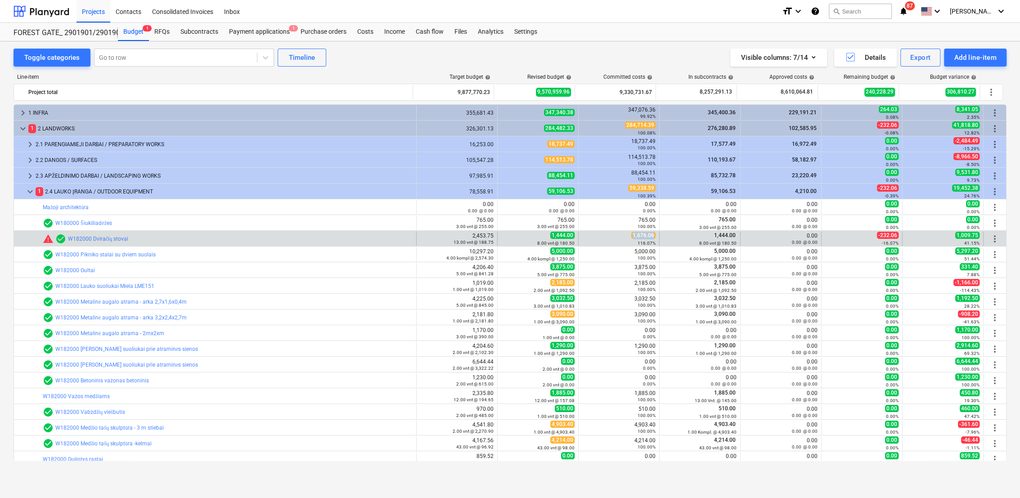
drag, startPoint x: 631, startPoint y: 235, endPoint x: 654, endPoint y: 234, distance: 23.4
click at [654, 234] on div "1,676.06 116.07%" at bounding box center [618, 239] width 81 height 14
drag, startPoint x: 654, startPoint y: 234, endPoint x: 646, endPoint y: 234, distance: 8.1
copy span "1,676.06"
click at [503, 235] on span "edit" at bounding box center [506, 238] width 7 height 7
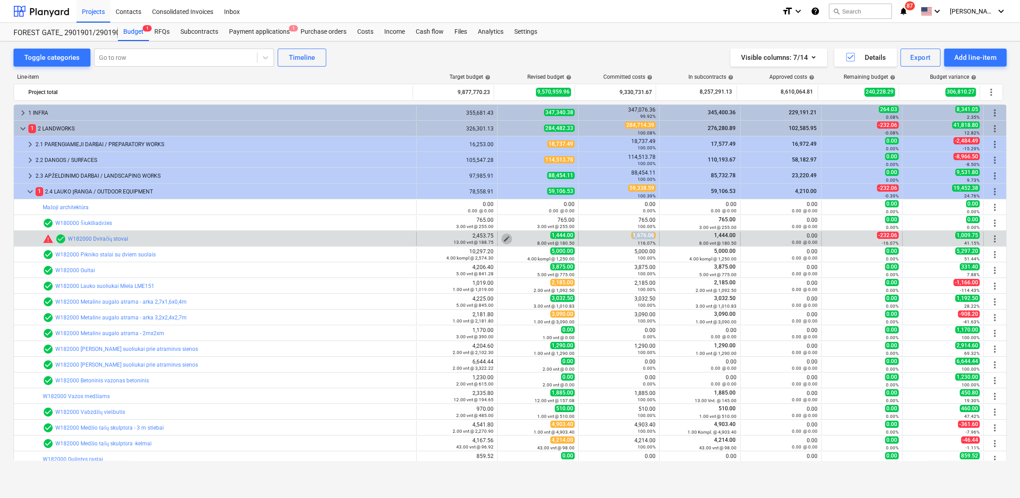
type textarea "x"
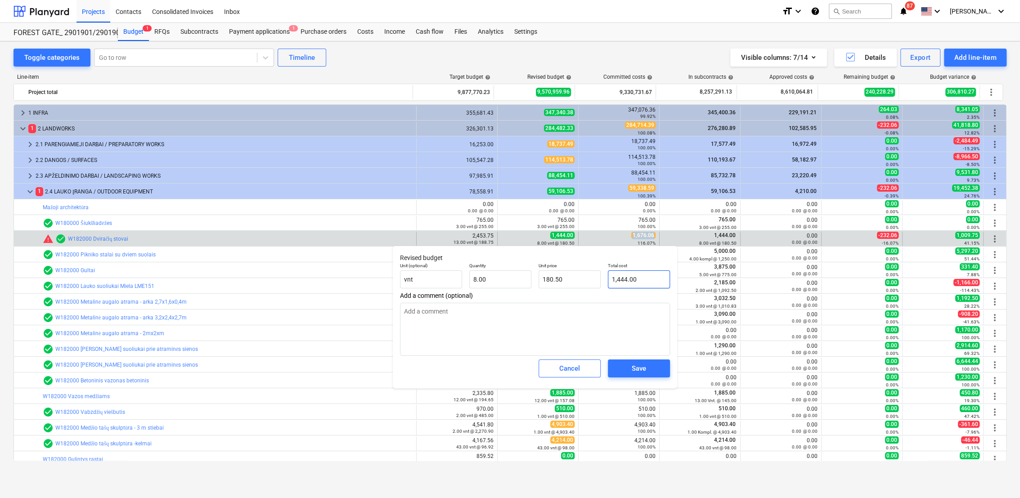
type input "1444"
drag, startPoint x: 631, startPoint y: 279, endPoint x: 614, endPoint y: 277, distance: 17.2
click at [611, 276] on input "1444" at bounding box center [639, 279] width 62 height 18
paste input ",676.06"
type textarea "x"
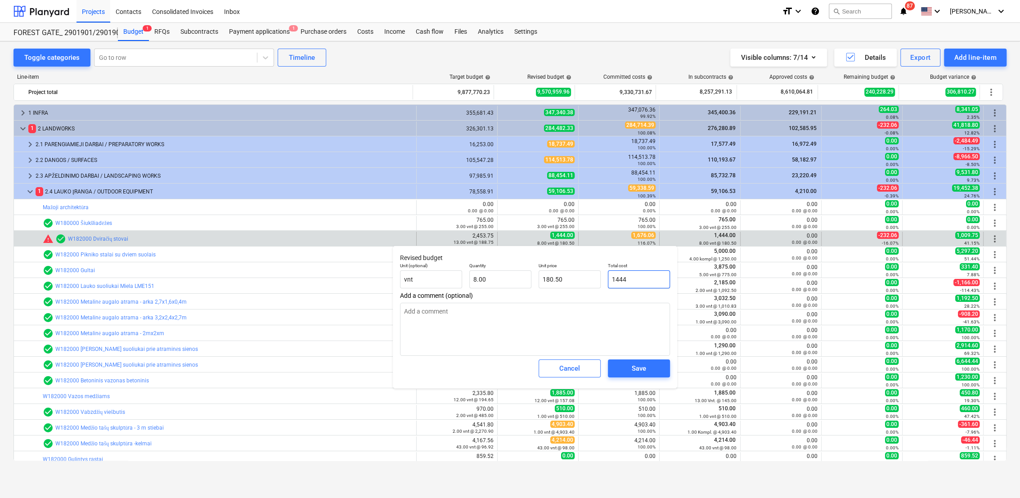
type input "1,676.06"
type input "209.51"
type input "1,676.06"
click at [637, 368] on div "Save" at bounding box center [638, 368] width 14 height 12
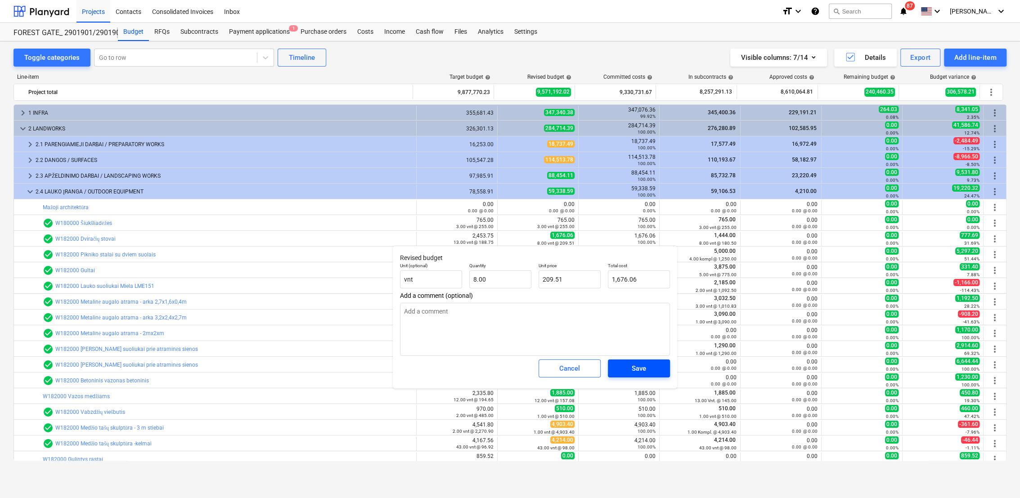
type textarea "x"
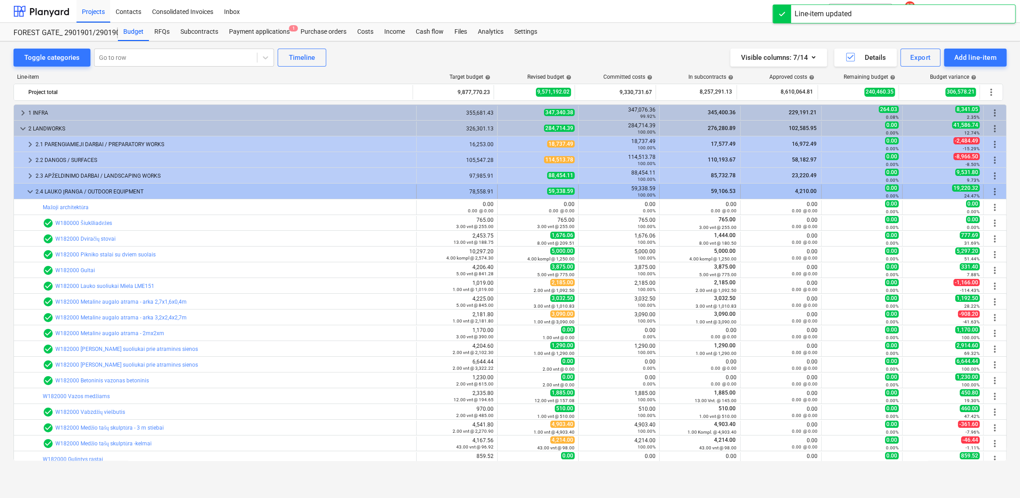
click at [30, 193] on span "keyboard_arrow_down" at bounding box center [30, 191] width 11 height 11
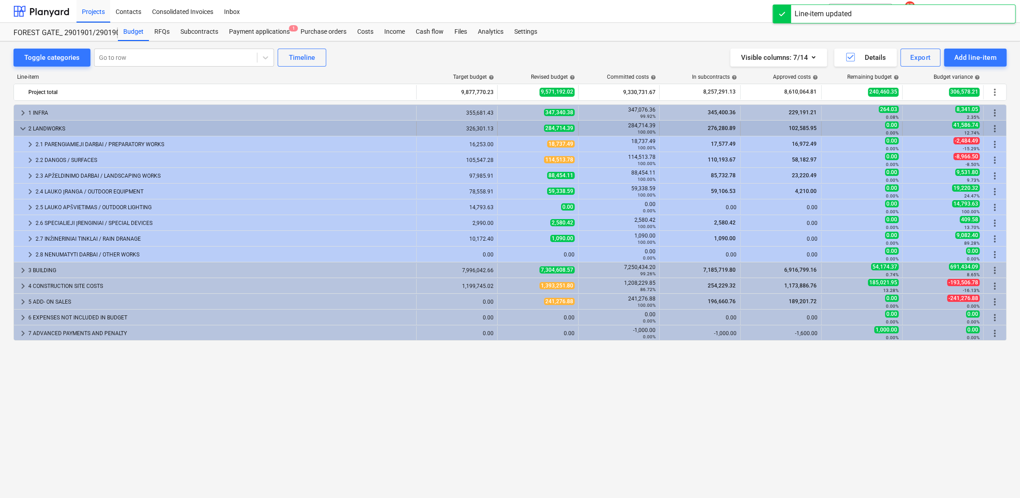
click at [22, 128] on span "keyboard_arrow_down" at bounding box center [23, 128] width 11 height 11
